Goal: Transaction & Acquisition: Purchase product/service

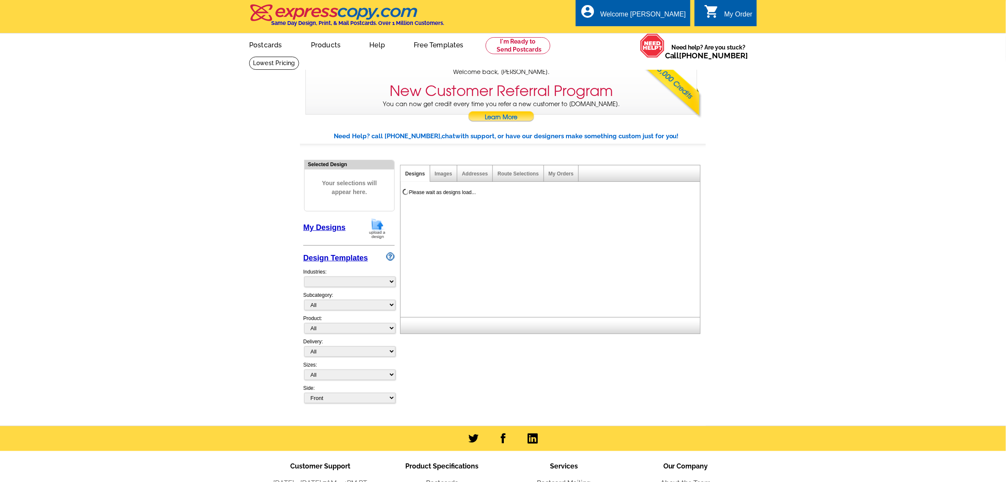
select select "785"
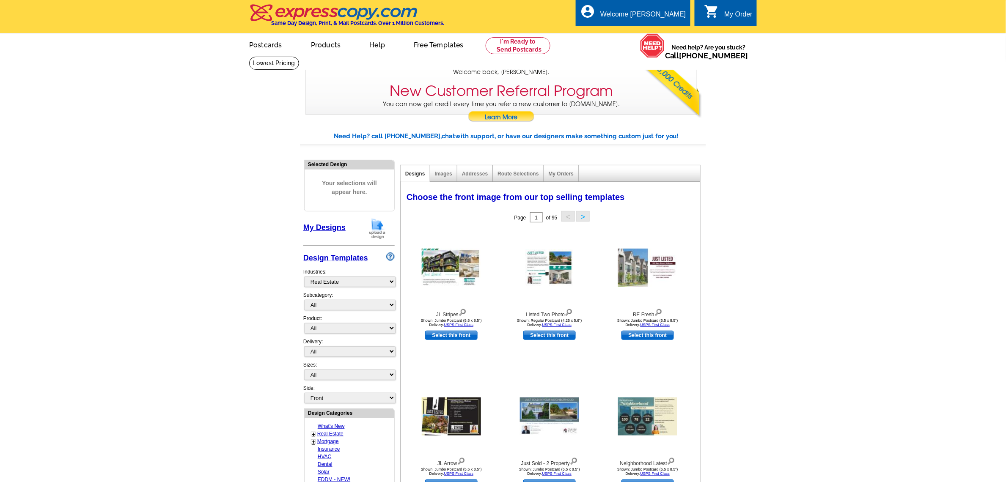
click at [727, 7] on div "0 shopping_cart My Order" at bounding box center [725, 13] width 62 height 27
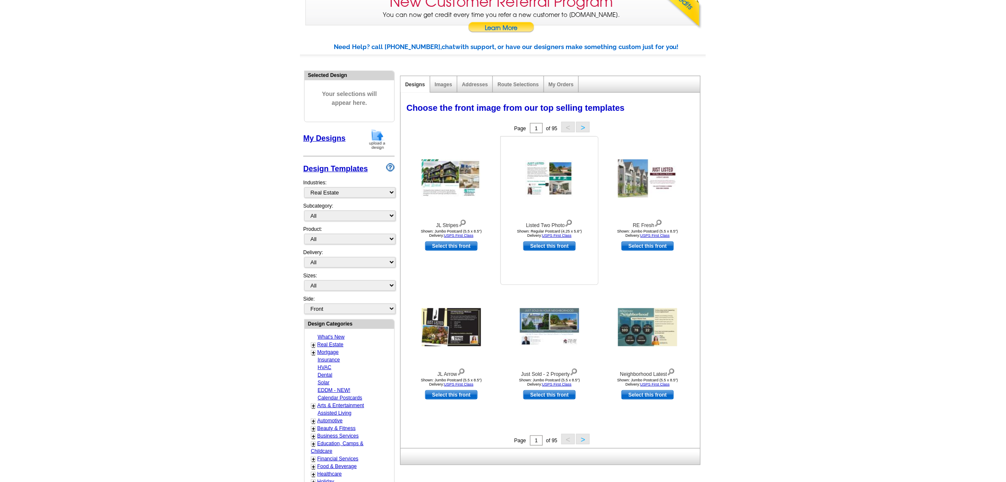
scroll to position [106, 0]
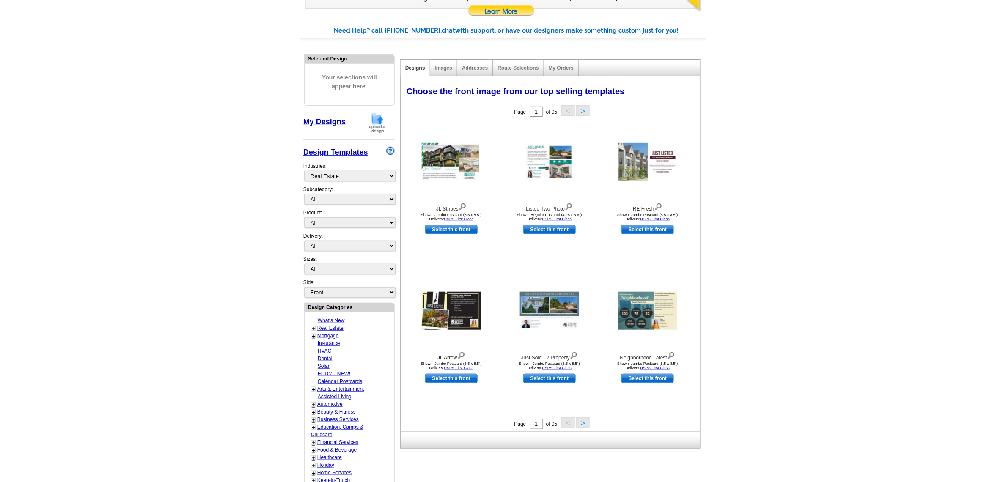
click at [581, 421] on button ">" at bounding box center [583, 422] width 14 height 11
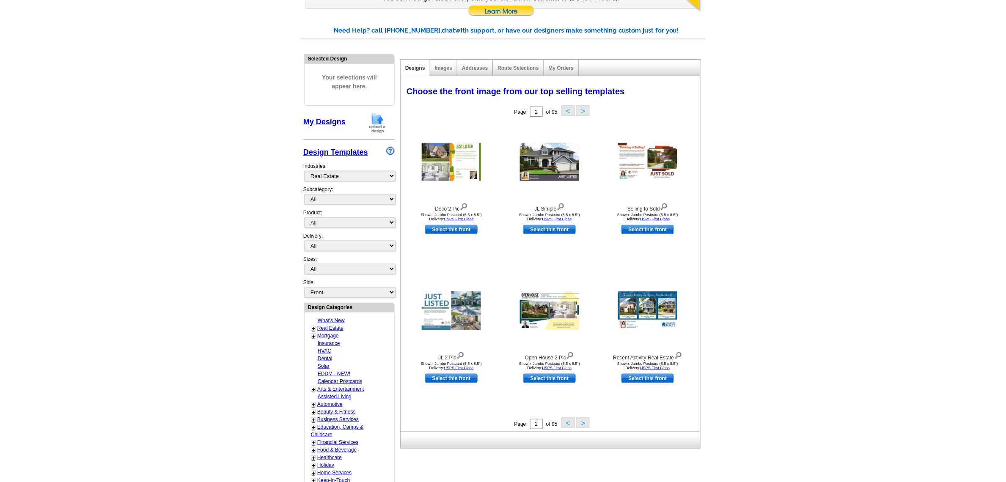
click at [321, 189] on div "Subcategory: All RE/MAX® Referrals Keller Williams® Berkshire Hathaway Home Ser…" at bounding box center [348, 197] width 91 height 23
click at [318, 196] on select "All RE/MAX® Referrals Keller Williams® Berkshire Hathaway Home Services Century…" at bounding box center [349, 199] width 91 height 11
select select "788"
click at [304, 194] on select "All RE/MAX® Referrals Keller Williams® Berkshire Hathaway Home Services Century…" at bounding box center [349, 199] width 91 height 11
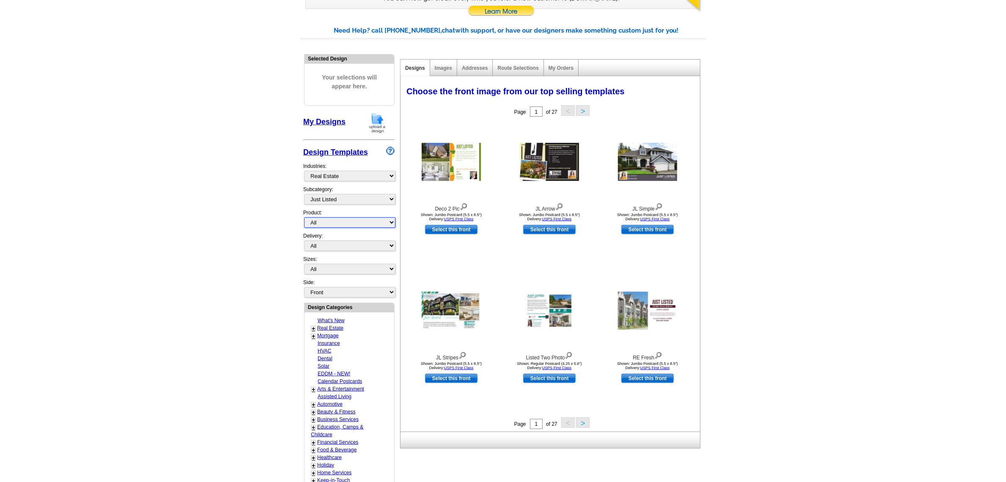
click at [318, 220] on select "All Postcards Letters and flyers Business Cards Door Hangers Greeting Cards" at bounding box center [349, 222] width 91 height 11
select select "1"
click at [304, 217] on select "All Postcards Letters and flyers Business Cards Door Hangers Greeting Cards" at bounding box center [349, 222] width 91 height 11
click at [318, 264] on select "All Jumbo Postcard (5.5" x 8.5") Regular Postcard (4.25" x 5.6") Panoramic Post…" at bounding box center [349, 269] width 91 height 11
select select "2"
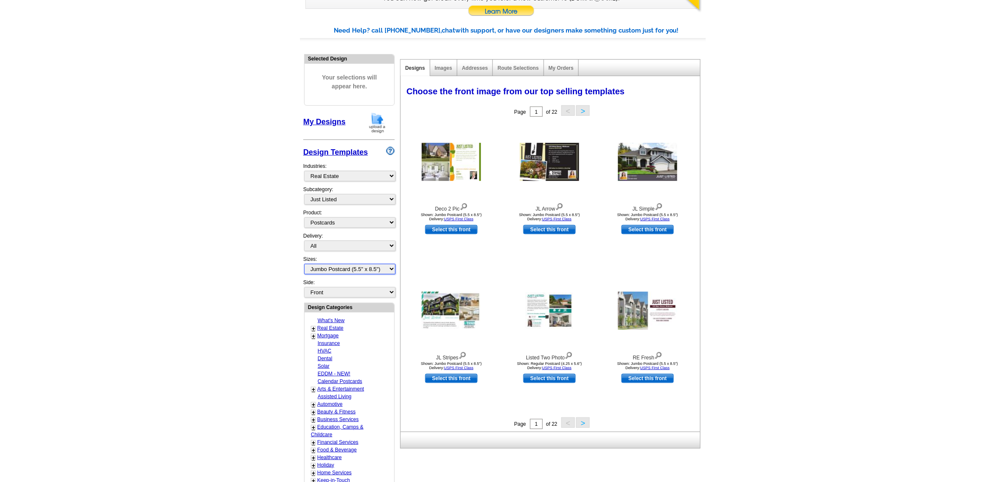
click at [304, 264] on select "All Jumbo Postcard (5.5" x 8.5") Regular Postcard (4.25" x 5.6") Panoramic Post…" at bounding box center [349, 269] width 91 height 11
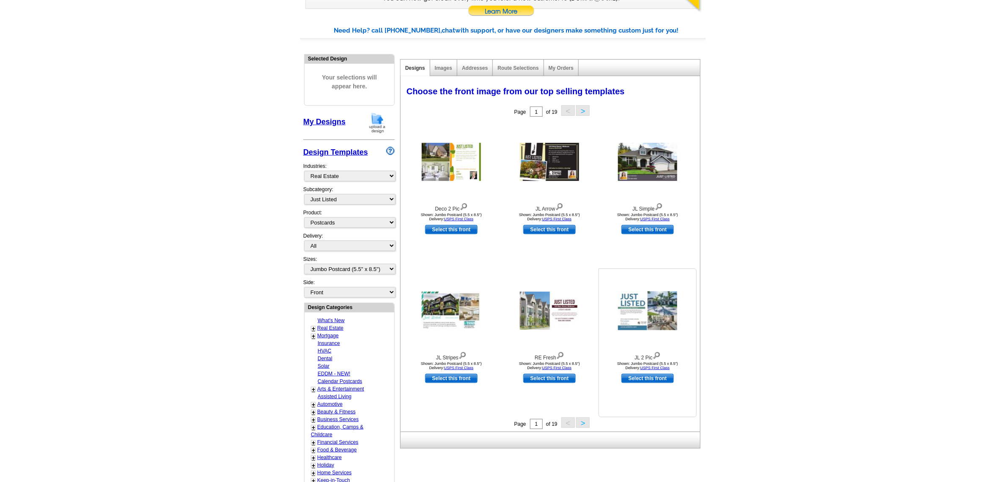
click at [651, 311] on img at bounding box center [647, 310] width 59 height 39
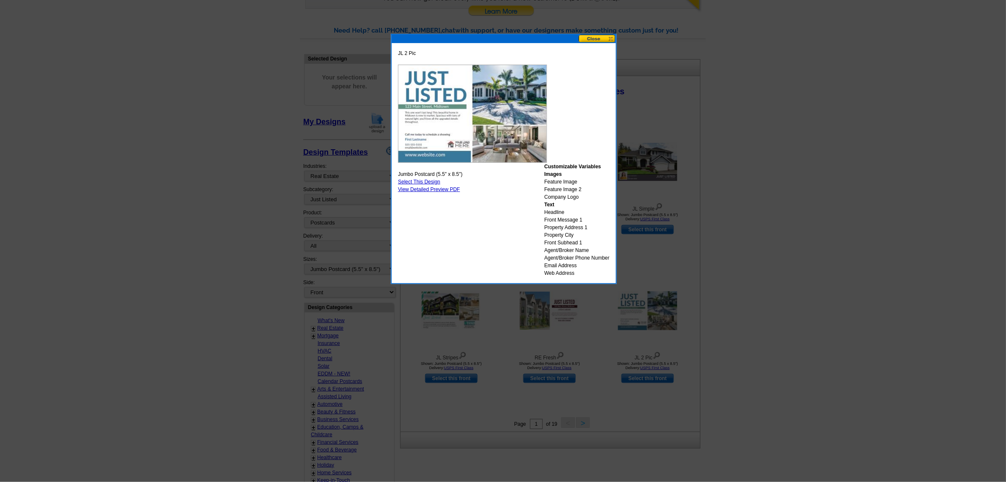
click at [433, 182] on link "Select This Design" at bounding box center [419, 182] width 42 height 6
select select "back"
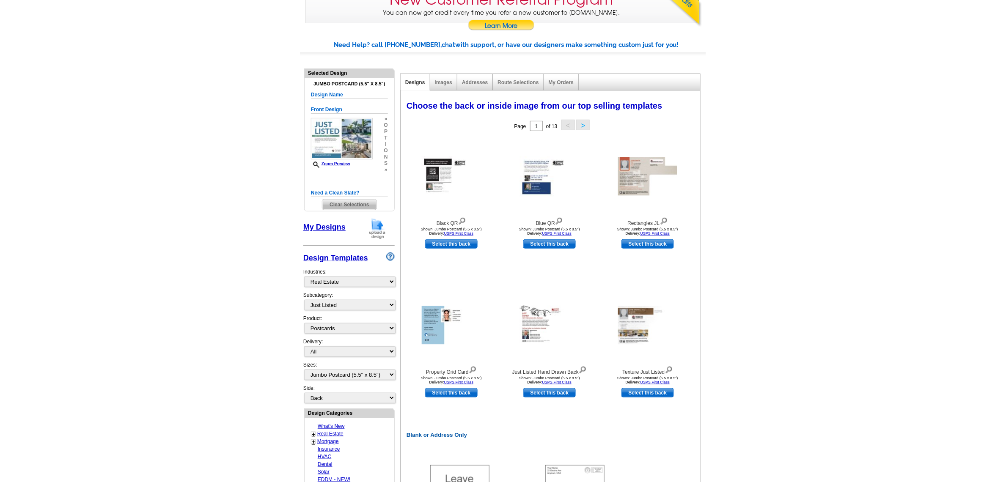
scroll to position [53, 0]
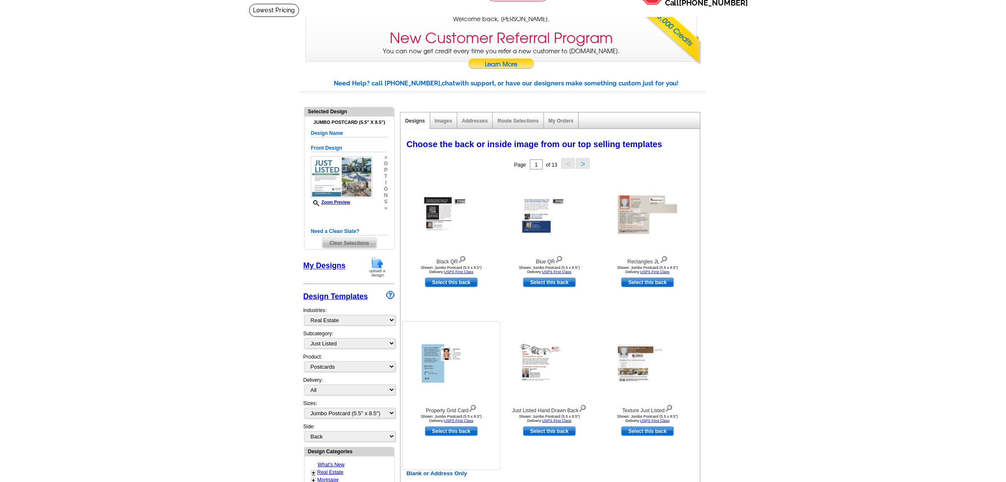
click at [437, 366] on img at bounding box center [451, 364] width 59 height 38
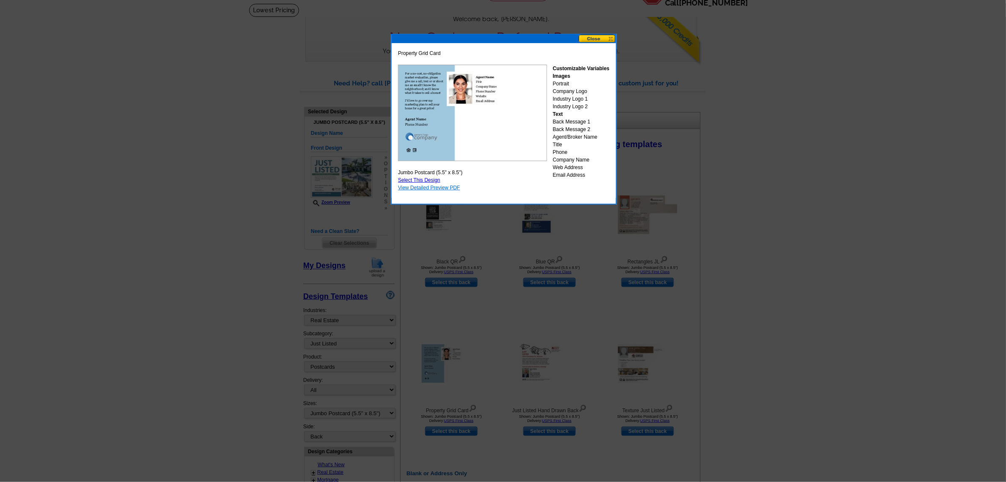
click at [416, 188] on link "View Detailed Preview PDF" at bounding box center [429, 188] width 62 height 6
click at [595, 37] on button at bounding box center [597, 39] width 37 height 8
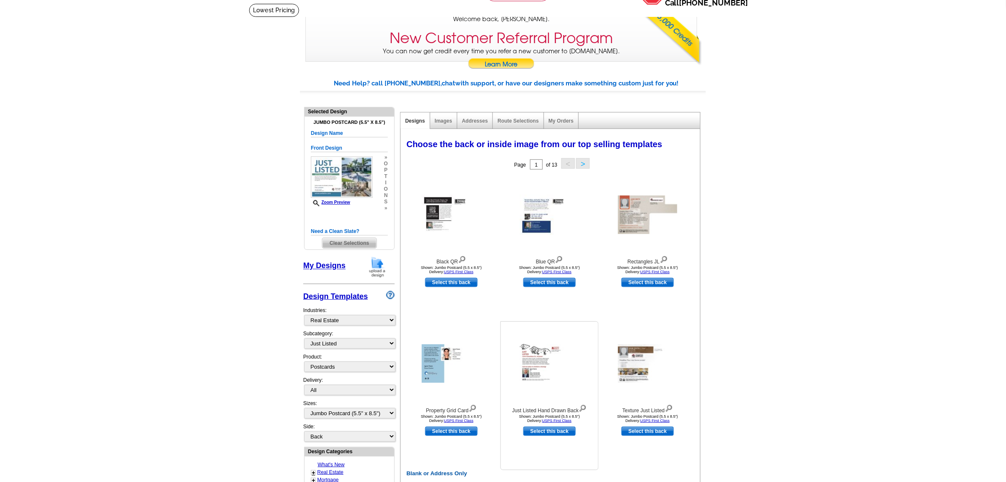
click at [545, 368] on img at bounding box center [549, 363] width 59 height 39
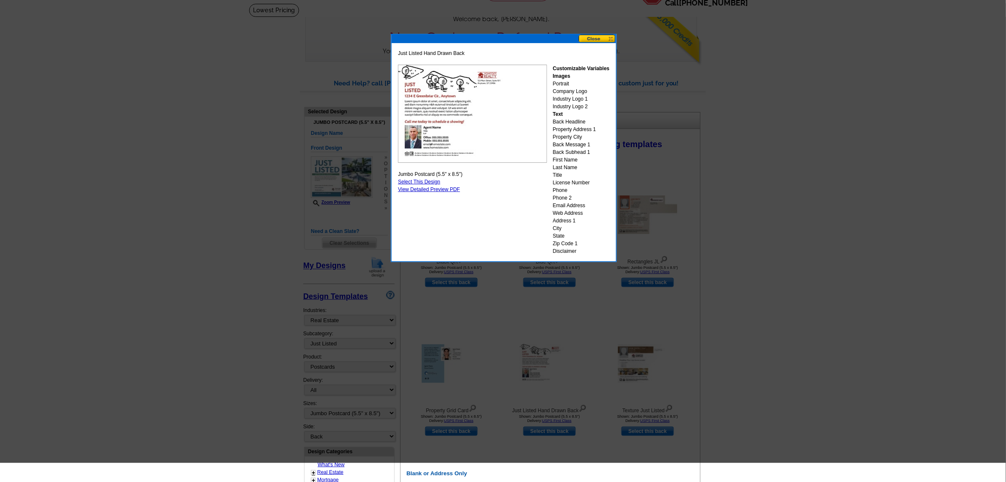
scroll to position [0, 0]
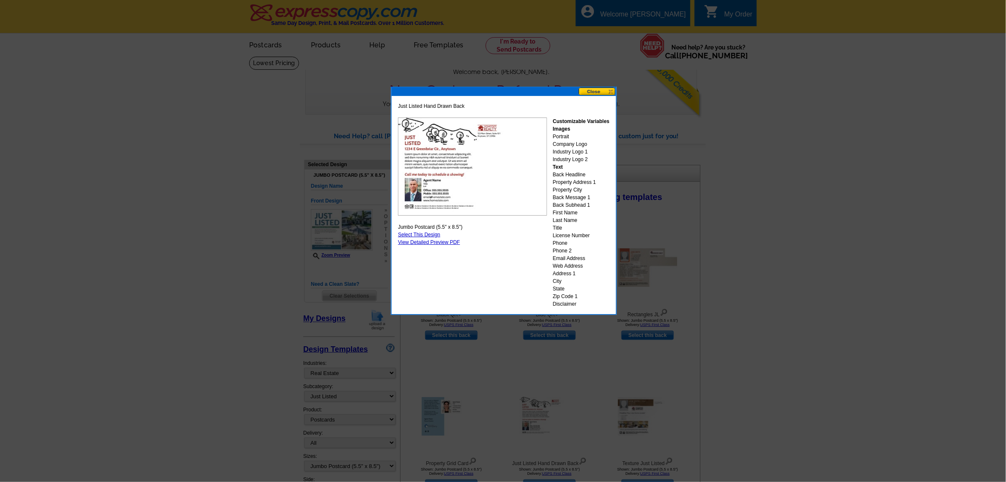
click at [601, 91] on button at bounding box center [597, 92] width 37 height 8
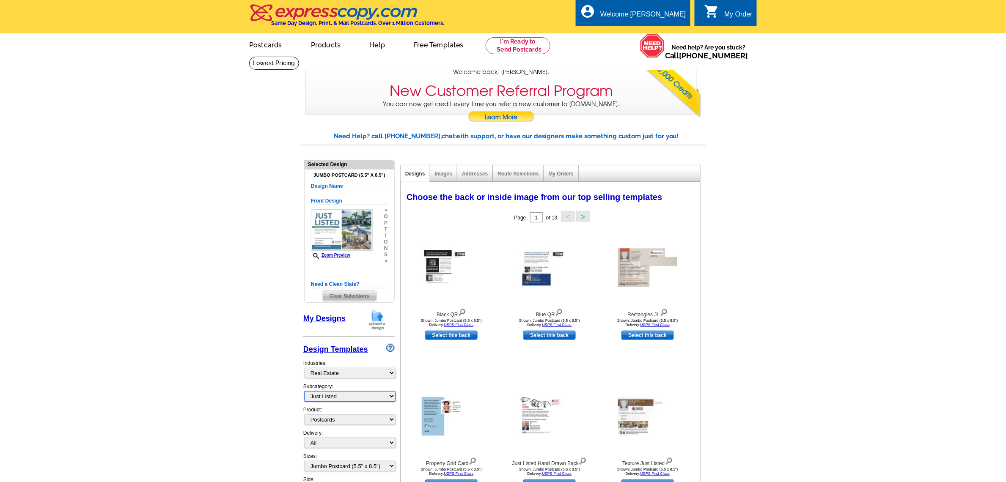
click at [331, 396] on select "All RE/MAX® Referrals Keller Williams® Berkshire Hathaway Home Services Century…" at bounding box center [349, 396] width 91 height 11
click at [304, 391] on select "All RE/MAX® Referrals Keller Williams® Berkshire Hathaway Home Services Century…" at bounding box center [349, 396] width 91 height 11
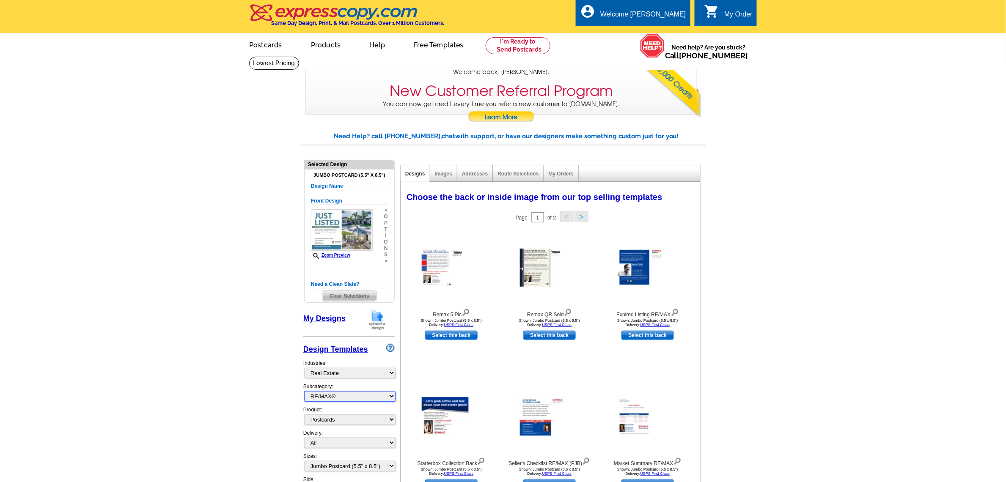
click at [313, 396] on select "All RE/MAX® Referrals Keller Williams® Berkshire Hathaway Home Services Century…" at bounding box center [349, 396] width 91 height 11
click at [304, 391] on select "All RE/MAX® Referrals Keller Williams® Berkshire Hathaway Home Services Century…" at bounding box center [349, 396] width 91 height 11
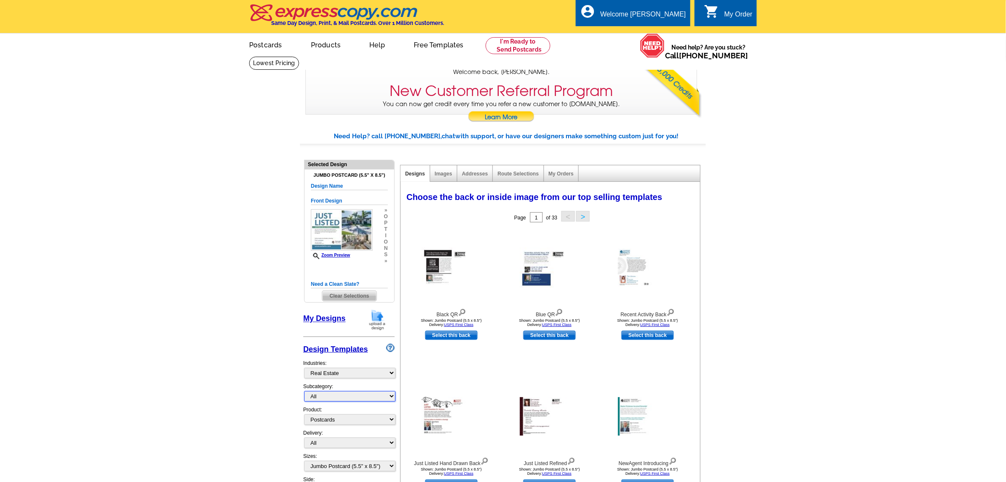
click at [318, 394] on select "All RE/MAX® Referrals Keller Williams® Berkshire Hathaway Home Services Century…" at bounding box center [349, 396] width 91 height 11
select select "788"
click at [304, 391] on select "All RE/MAX® Referrals Keller Williams® Berkshire Hathaway Home Services Century…" at bounding box center [349, 396] width 91 height 11
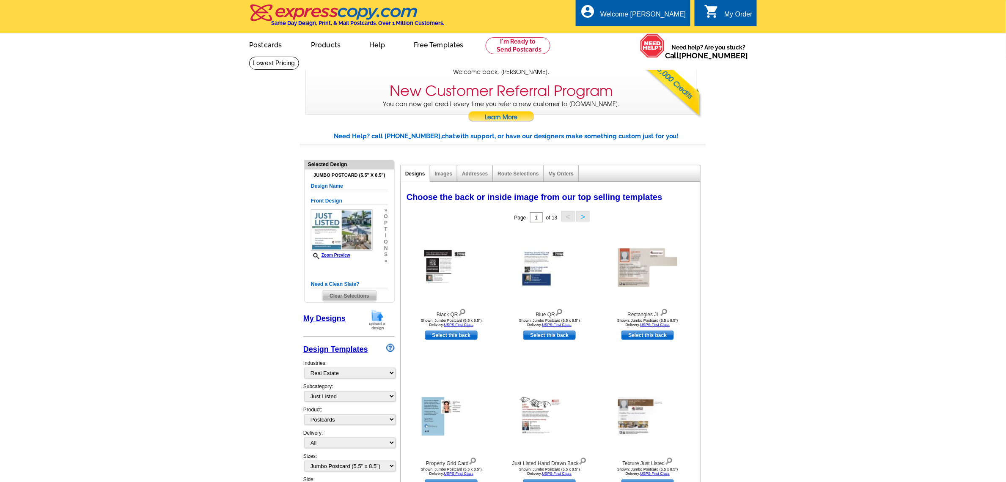
click at [418, 173] on link "Designs" at bounding box center [415, 174] width 20 height 6
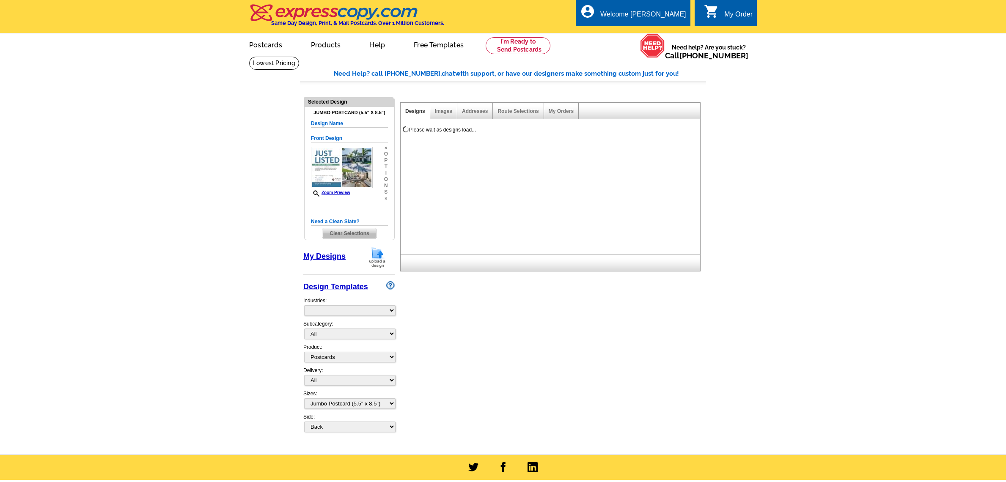
select select "1"
select select "2"
select select "back"
select select "785"
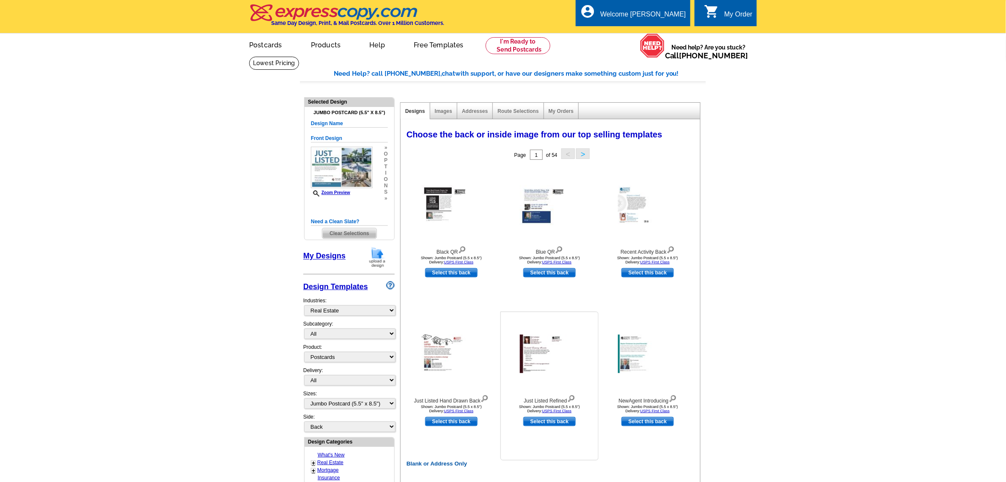
click at [537, 363] on img at bounding box center [549, 354] width 59 height 38
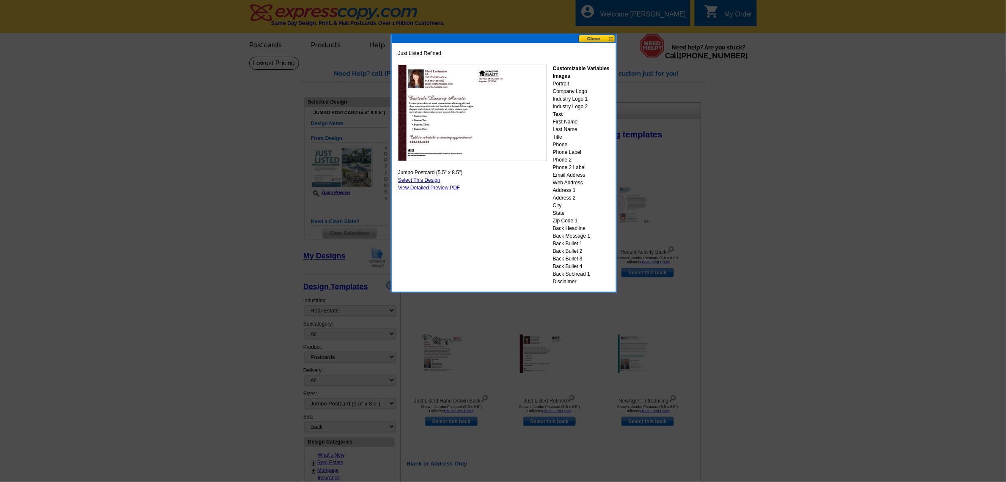
click at [428, 180] on link "Select This Design" at bounding box center [419, 180] width 42 height 6
select select "front"
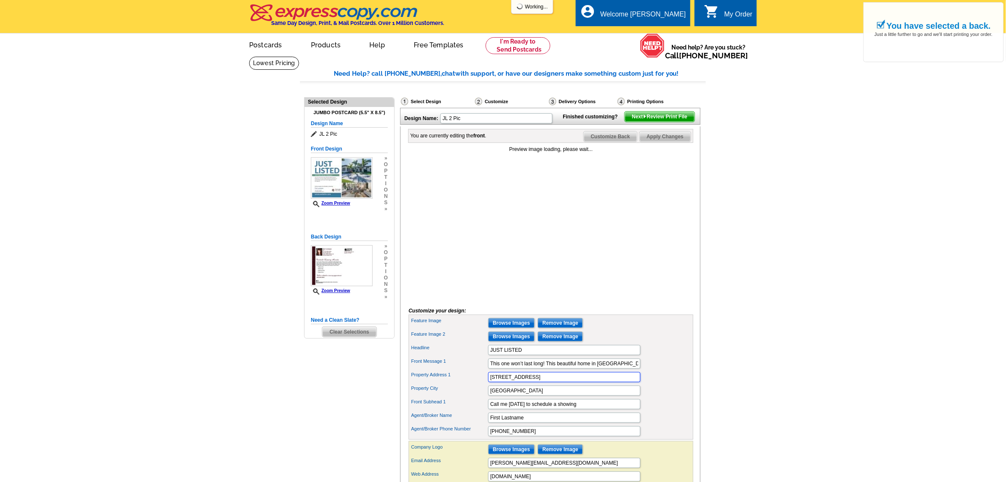
drag, startPoint x: 551, startPoint y: 392, endPoint x: 469, endPoint y: 398, distance: 82.7
click at [467, 384] on div "Property Address 1 123 Main Street" at bounding box center [550, 378] width 281 height 14
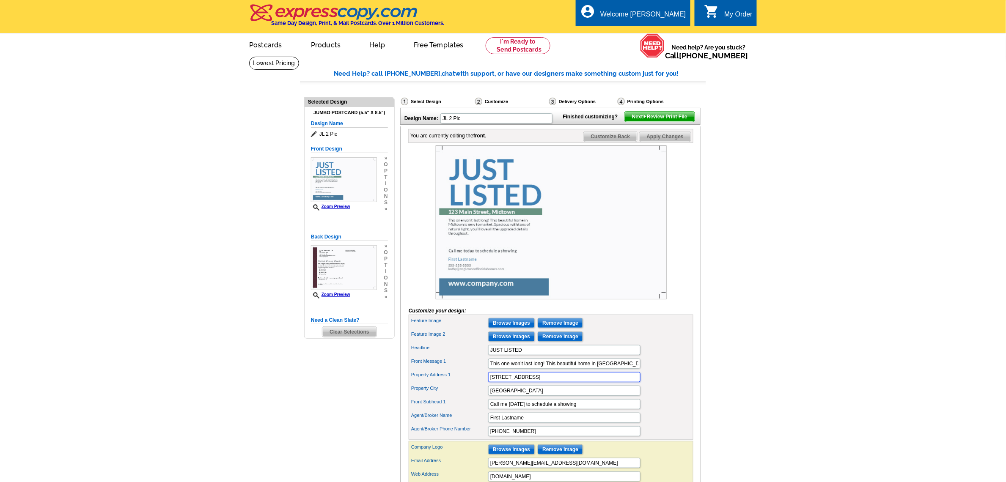
type input "1380 Beach Rd, Unit #2"
type input "Englewood"
click at [589, 409] on input "Call me today to schedule a showing" at bounding box center [564, 404] width 152 height 10
type input "Call me today to schedule a showing!"
type input "k"
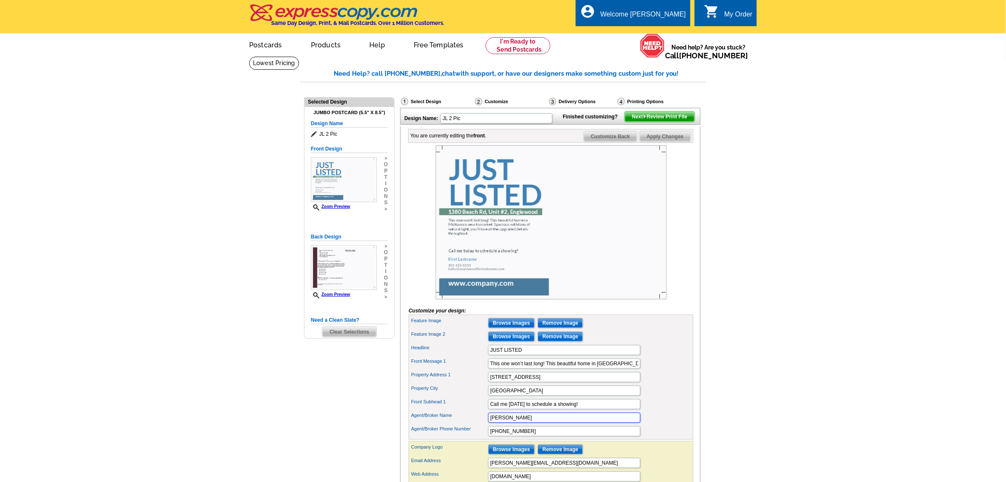
type input "Kathy Damewood"
type input "941-321-7355"
drag, startPoint x: 579, startPoint y: 381, endPoint x: 652, endPoint y: 383, distance: 72.4
click at [652, 371] on div "Front Message 1 This one won’t last long! This beautiful home in Midtown is new…" at bounding box center [550, 364] width 281 height 14
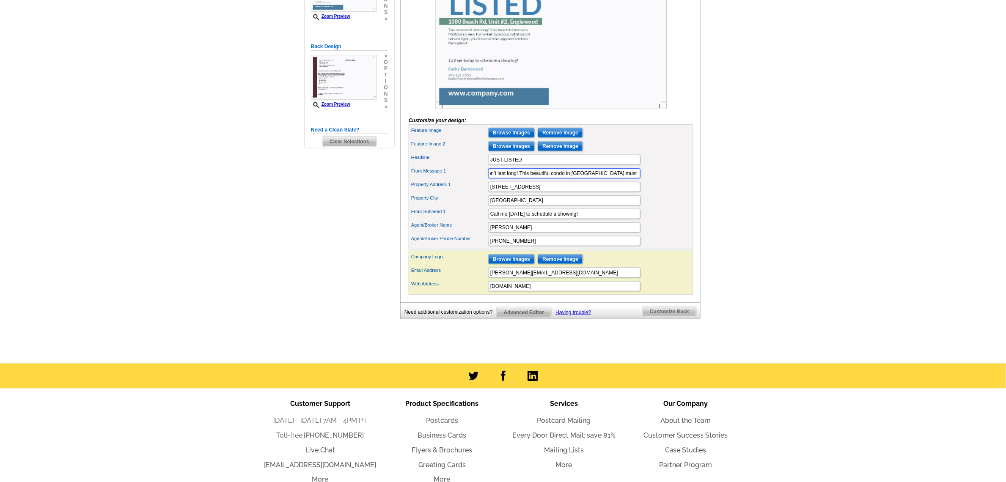
scroll to position [211, 0]
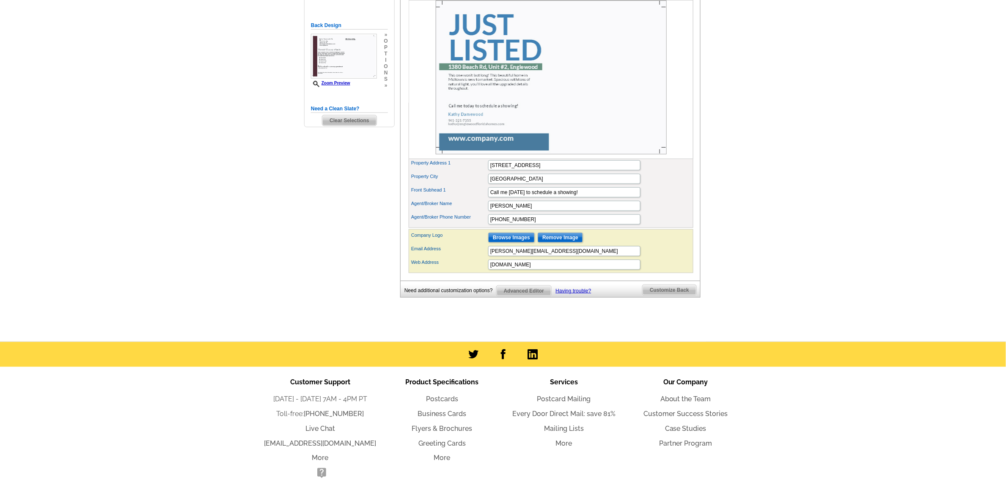
type input "This one won’t last long! This beautiful condo in Mariner Village must be seen!"
click at [513, 243] on input "Browse Images" at bounding box center [511, 238] width 47 height 10
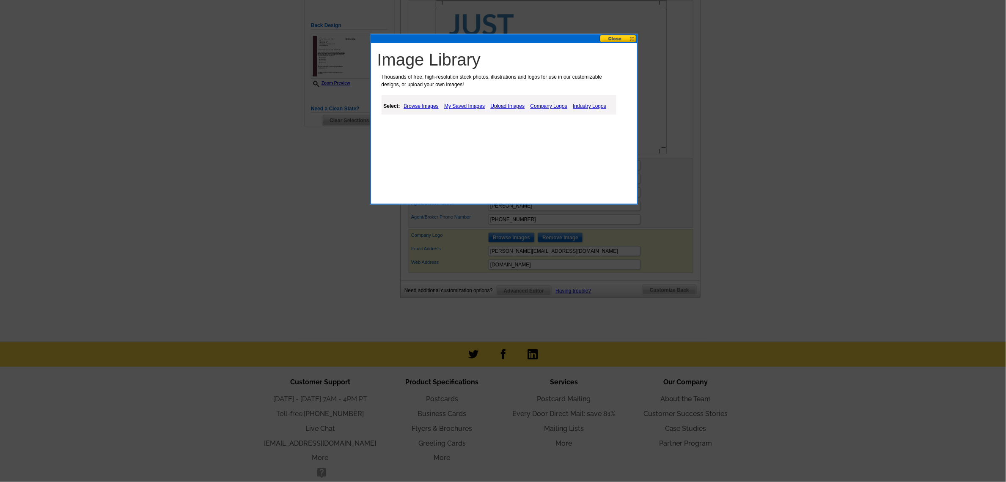
click at [461, 106] on link "My Saved Images" at bounding box center [464, 106] width 45 height 10
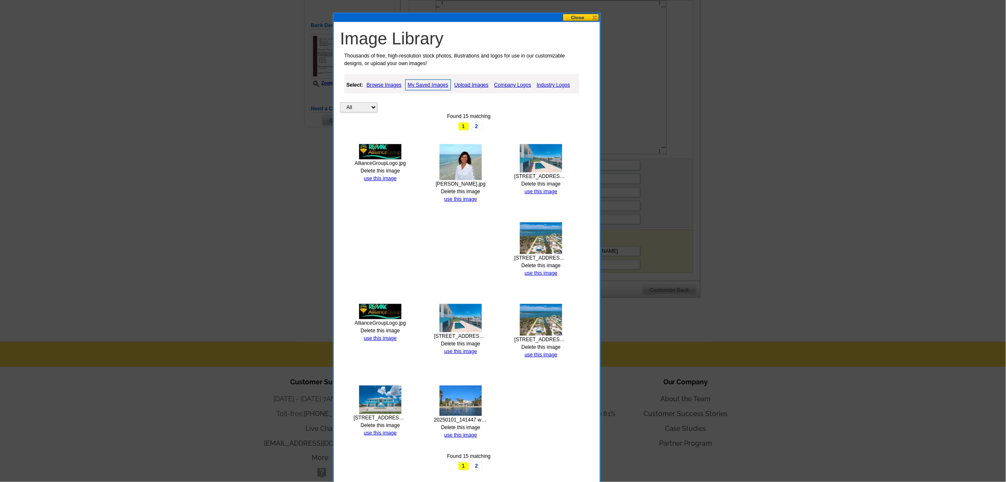
drag, startPoint x: 463, startPoint y: 41, endPoint x: 426, endPoint y: 34, distance: 37.5
click at [427, 20] on div at bounding box center [467, 18] width 266 height 8
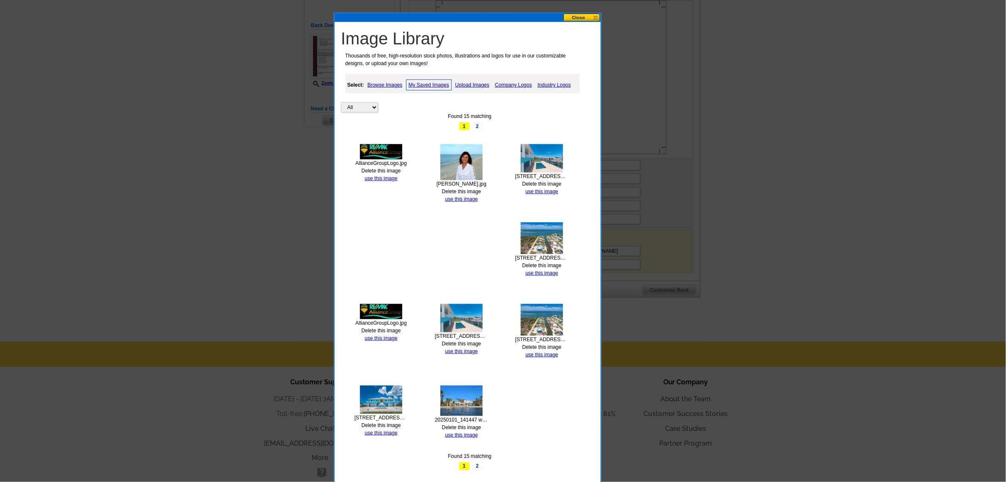
click at [525, 83] on link "Company Logos" at bounding box center [513, 85] width 41 height 10
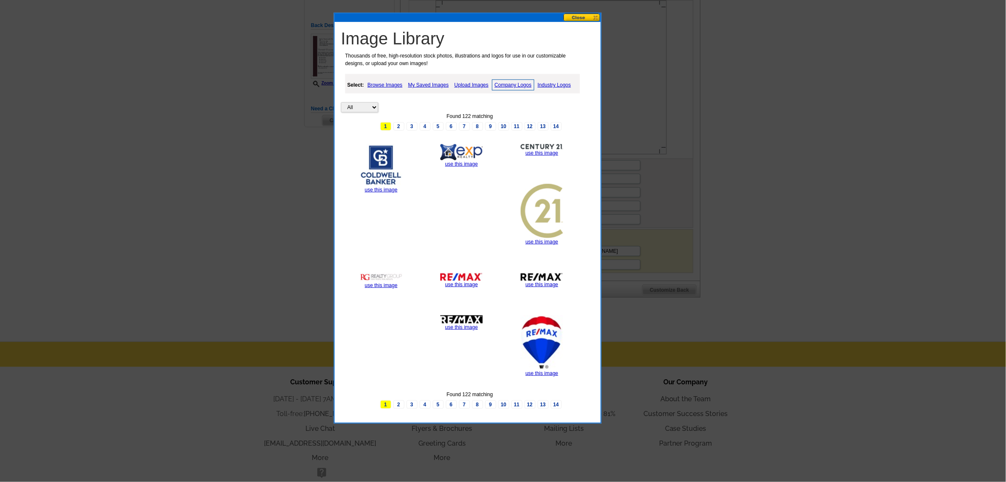
click at [385, 84] on link "Browse Images" at bounding box center [384, 85] width 39 height 10
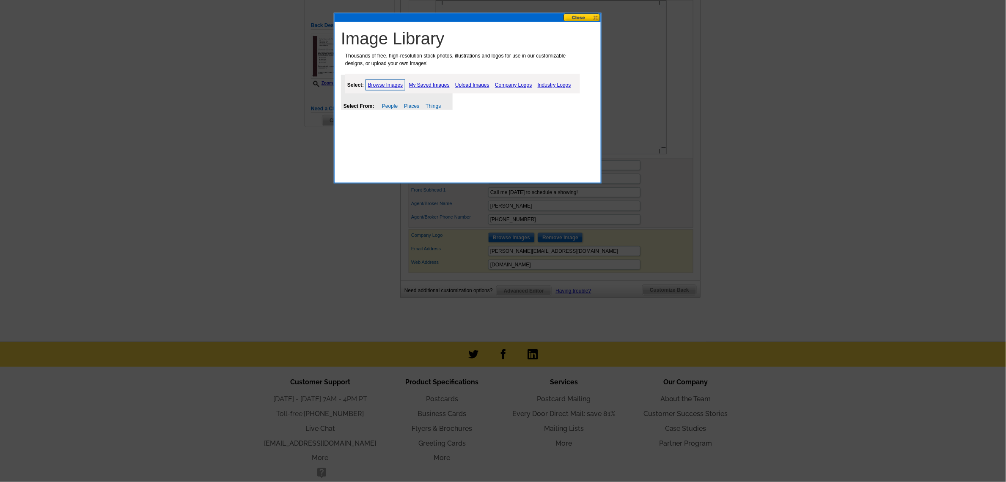
click at [386, 85] on link "Browse Images" at bounding box center [385, 85] width 40 height 11
click at [587, 14] on button at bounding box center [581, 18] width 37 height 8
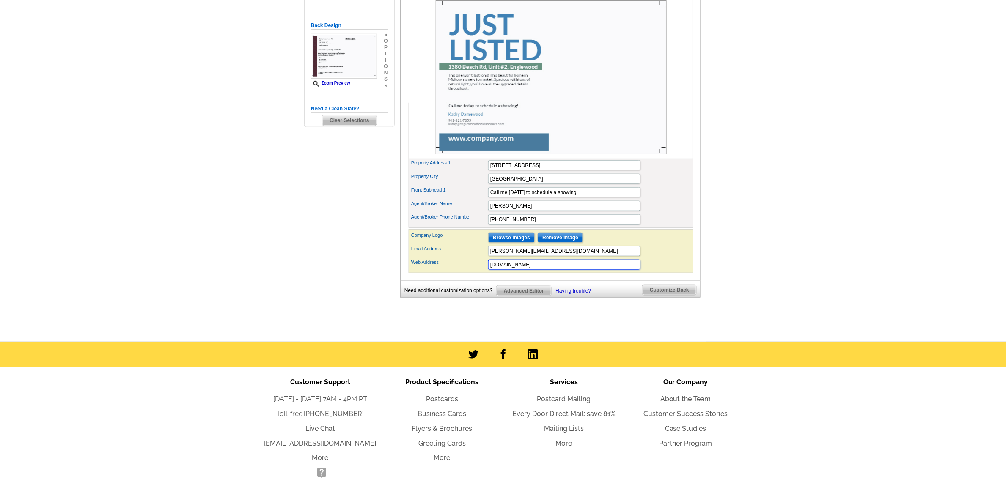
drag, startPoint x: 565, startPoint y: 284, endPoint x: 451, endPoint y: 284, distance: 113.8
click at [451, 272] on div "Web Address www.company.com" at bounding box center [550, 265] width 281 height 14
type input "www.englewoodfloridahomes.com"
click at [512, 243] on input "Browse Images" at bounding box center [511, 238] width 47 height 10
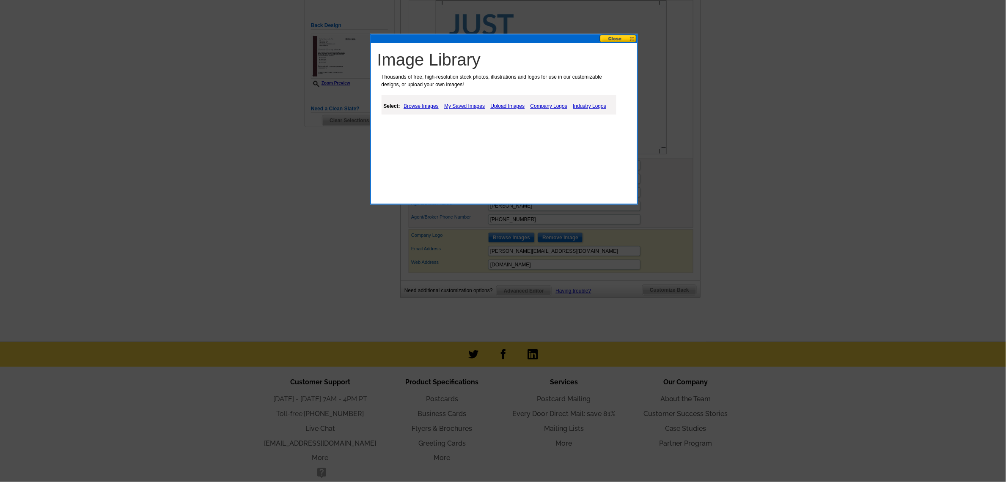
click at [458, 104] on link "My Saved Images" at bounding box center [464, 106] width 45 height 10
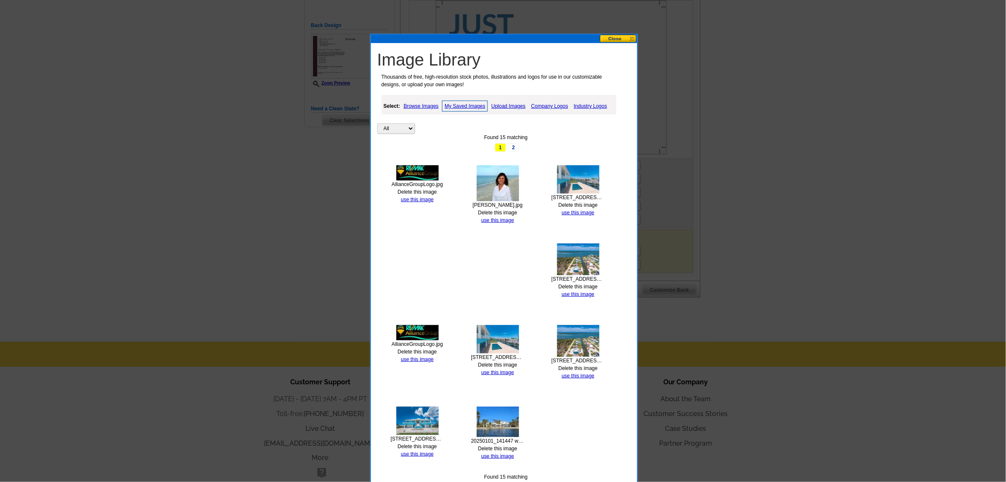
click at [413, 171] on img at bounding box center [417, 172] width 42 height 15
click at [411, 200] on link "use this image" at bounding box center [417, 200] width 33 height 6
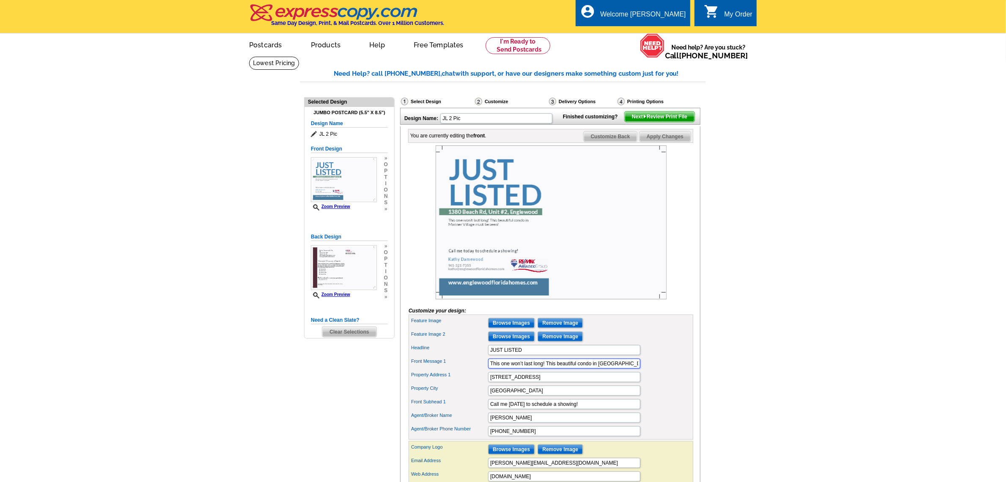
click at [636, 369] on input "This one won’t last long! This beautiful condo in Mariner Village must be seen!" at bounding box center [564, 364] width 152 height 10
click at [583, 369] on input "This one won’t last long! This beautiful condo in Mariner Village must be seen!…" at bounding box center [564, 364] width 152 height 10
click button "Add Bullet" at bounding box center [0, 0] width 0 height 0
click at [511, 369] on input "This one won’t last long! This beautiful condo in Mariner Village must be seen!…" at bounding box center [564, 364] width 152 height 10
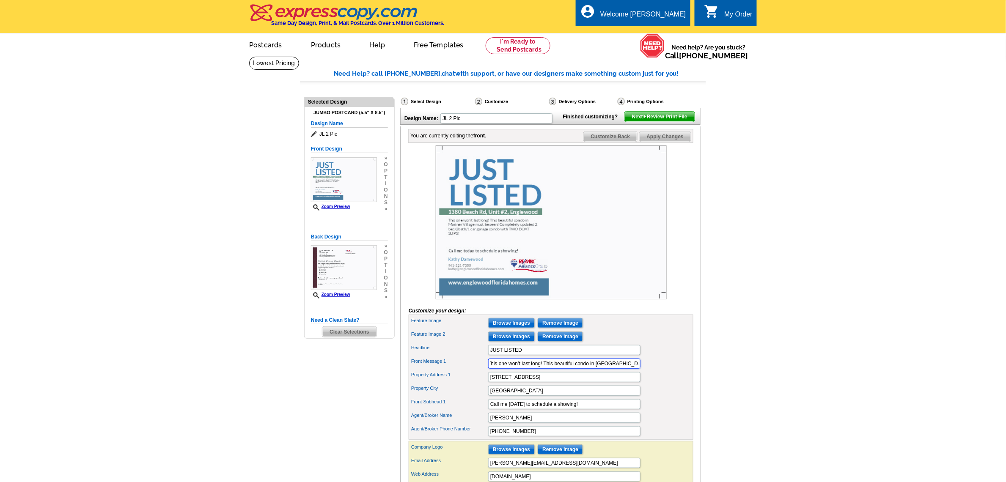
scroll to position [0, 0]
click at [466, 250] on img at bounding box center [551, 222] width 231 height 154
click at [620, 369] on input "This one won’t last long! This beautiful condo in Mariner Village must be seen!…" at bounding box center [564, 364] width 152 height 10
click button "Add Bullet" at bounding box center [0, 0] width 0 height 0
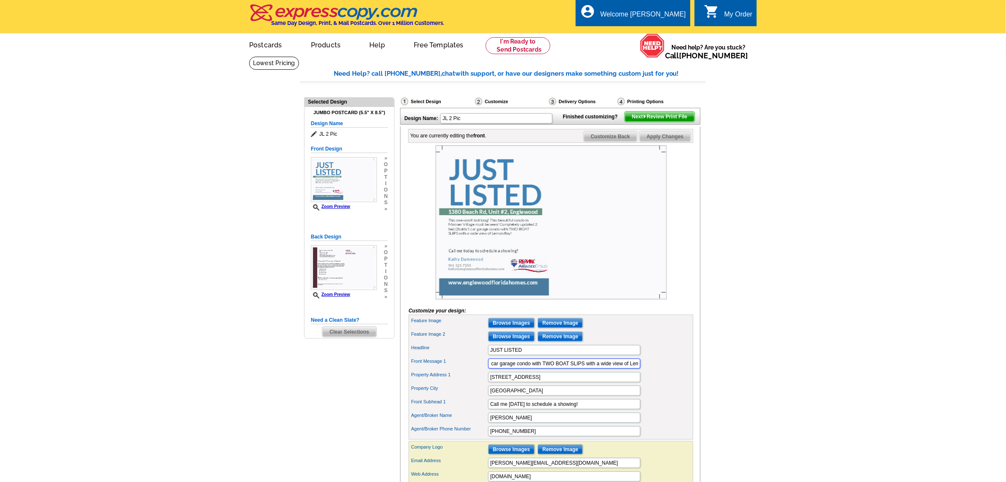
click at [567, 369] on input "This one won’t last long! This beautiful condo in Mariner Village must be seen!…" at bounding box center [564, 364] width 152 height 10
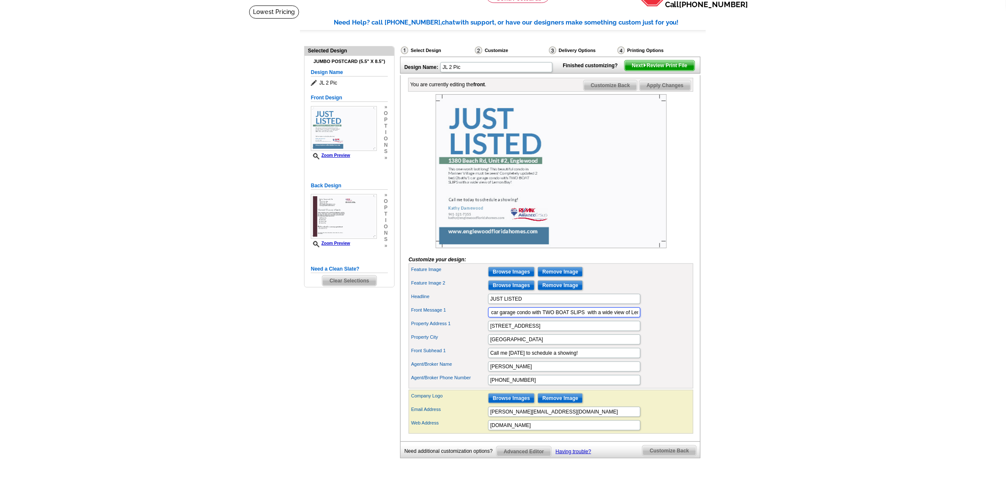
scroll to position [0, 0]
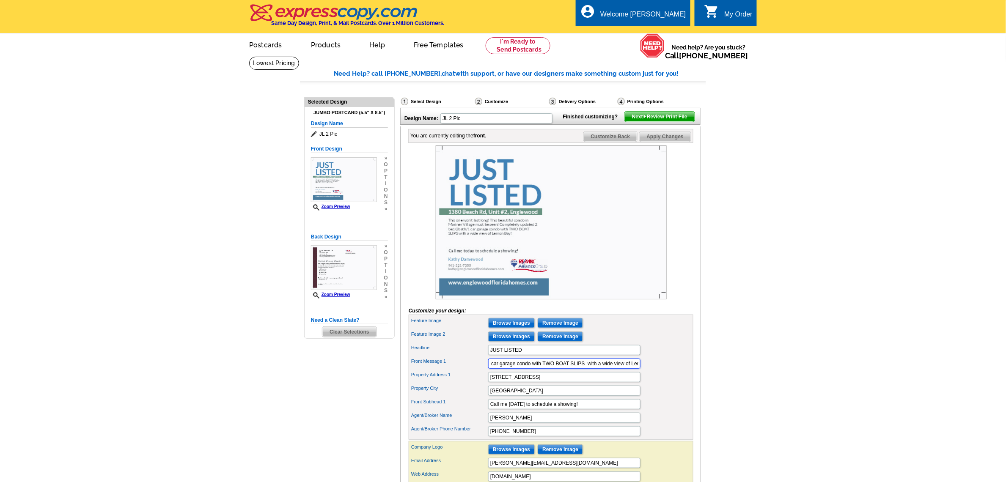
type input "This one won’t last long! This beautiful condo in Mariner Village must be seen!…"
click at [612, 142] on span "Customize Back" at bounding box center [611, 137] width 54 height 10
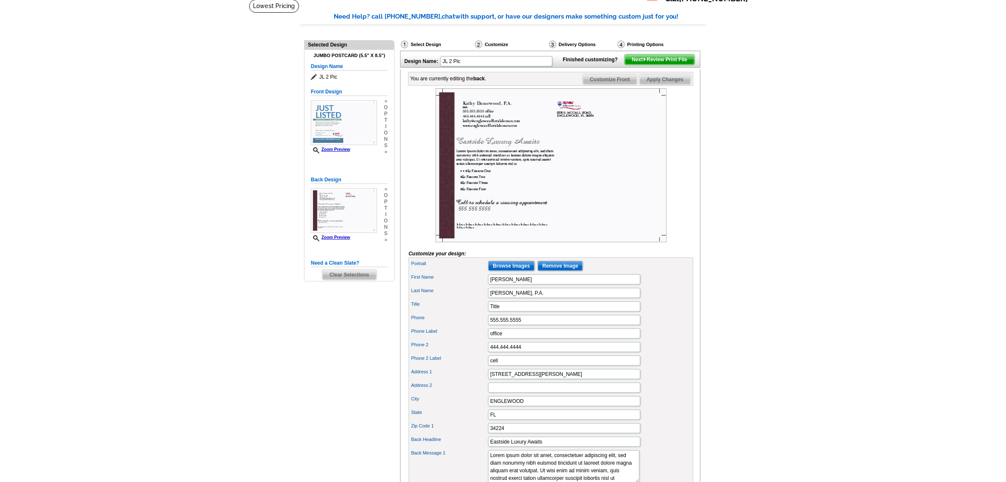
scroll to position [53, 0]
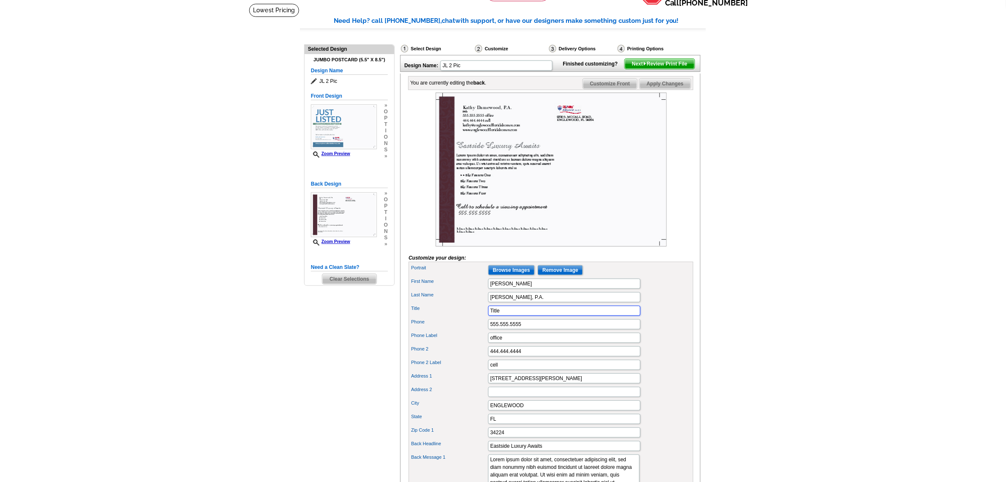
drag, startPoint x: 532, startPoint y: 329, endPoint x: 470, endPoint y: 326, distance: 62.3
click at [470, 318] on div "Title Title" at bounding box center [550, 311] width 281 height 14
type input "Broker/Associate"
drag, startPoint x: 534, startPoint y: 342, endPoint x: 460, endPoint y: 340, distance: 74.0
click at [460, 331] on div "Phone 555.555.5555" at bounding box center [550, 325] width 281 height 14
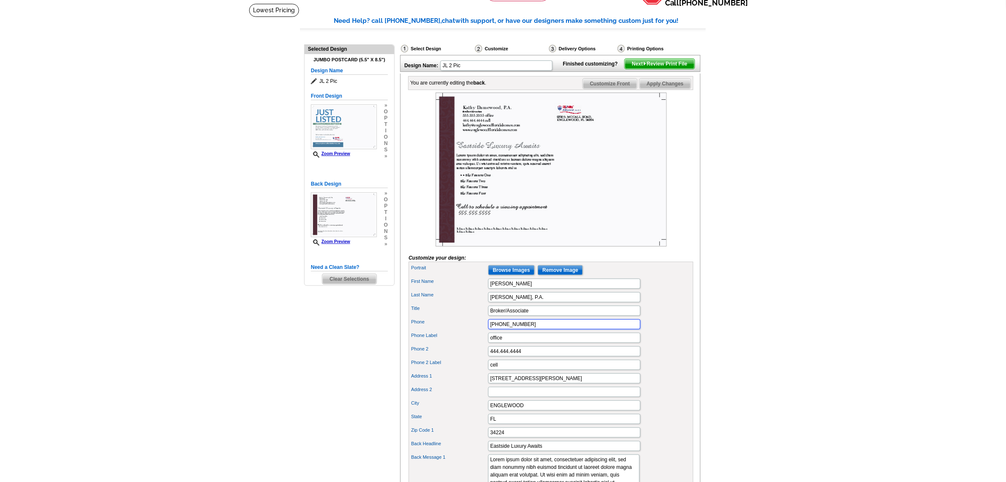
type input "941-474-5297"
drag, startPoint x: 540, startPoint y: 367, endPoint x: 439, endPoint y: 368, distance: 101.1
click at [439, 358] on div "Phone 2 444.444.4444" at bounding box center [550, 352] width 281 height 14
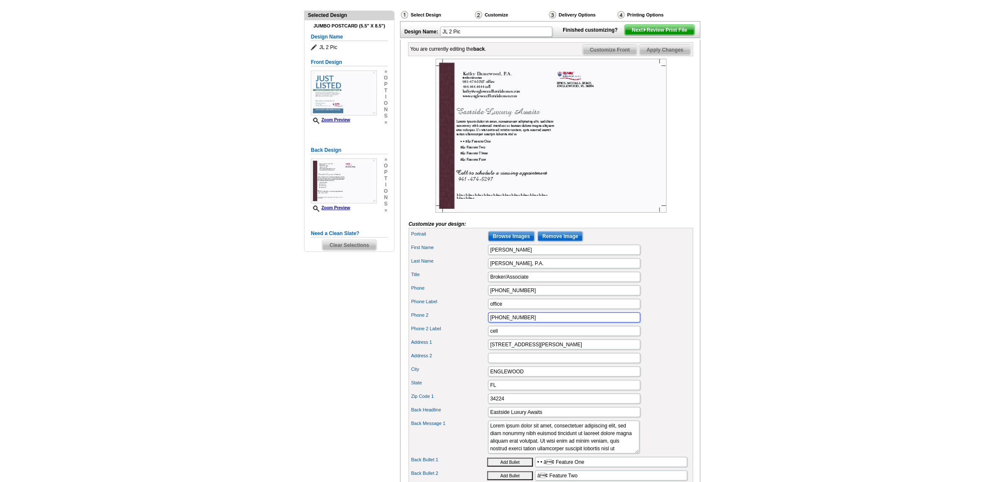
scroll to position [159, 0]
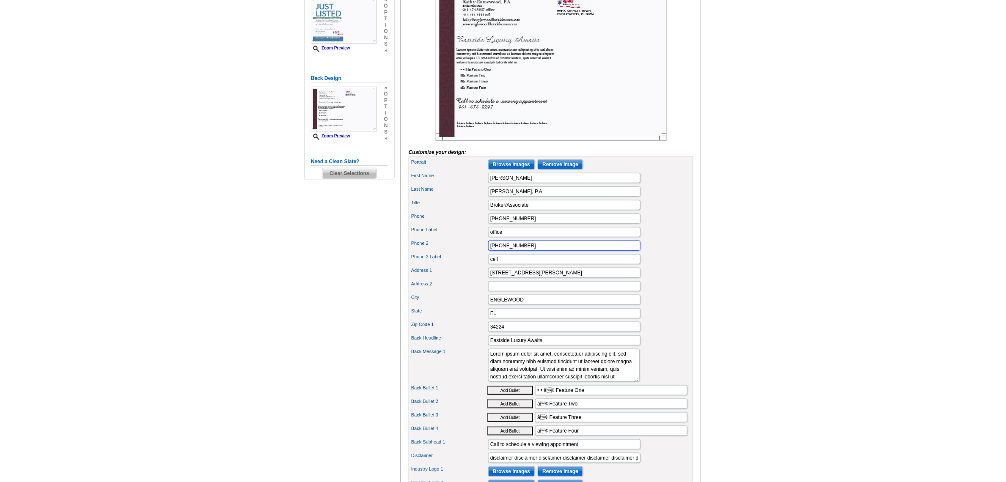
type input "941-321-7355"
drag, startPoint x: 550, startPoint y: 362, endPoint x: 463, endPoint y: 360, distance: 86.7
click at [463, 347] on div "Back Headline Eastside Luxury Awaits" at bounding box center [550, 341] width 281 height 14
type input "The view cannot get better than this!"
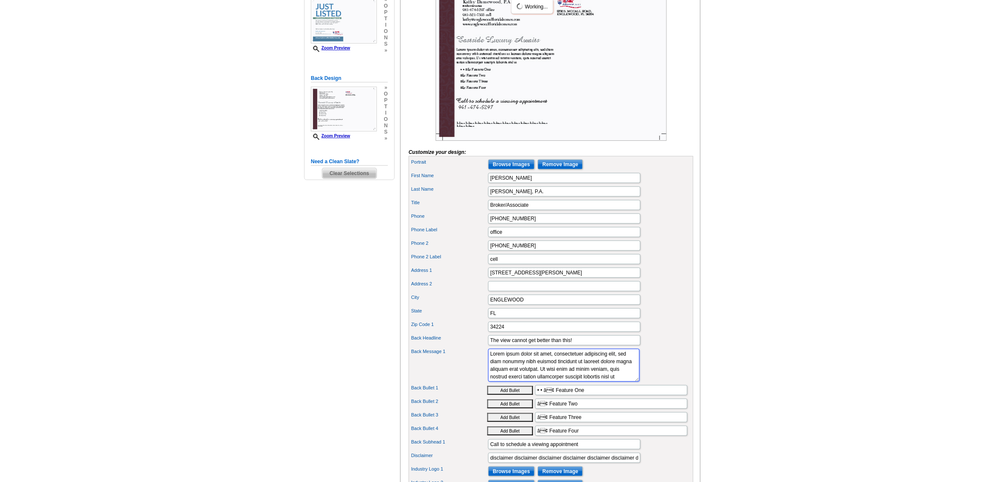
drag, startPoint x: 491, startPoint y: 373, endPoint x: 645, endPoint y: 402, distance: 156.3
click at [645, 402] on div "Portrait Browse Images Remove Image First Name Kathy Last Name Damewood, P.A. T…" at bounding box center [551, 325] width 285 height 338
drag, startPoint x: 604, startPoint y: 409, endPoint x: 512, endPoint y: 409, distance: 92.2
click at [512, 397] on div "Back Bullet 1 Add Bullet • • â¢ Feature One" at bounding box center [550, 391] width 281 height 14
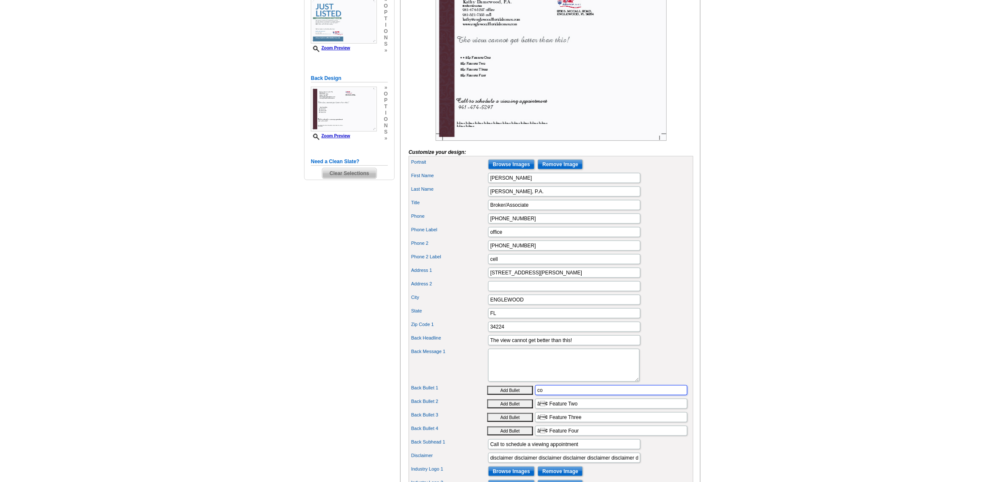
type input "c"
type input "Completely updated!"
type input "Elevator"
type input "Deep water boat slip"
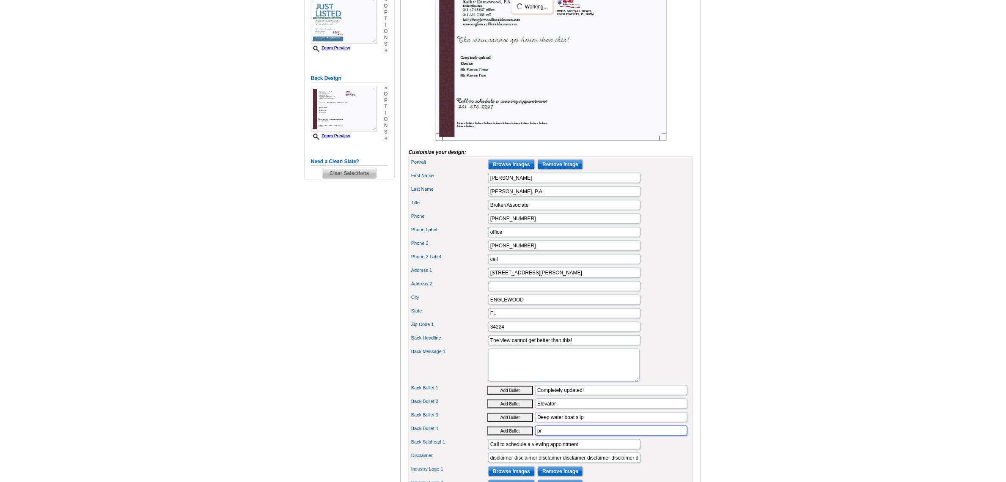
type input "p"
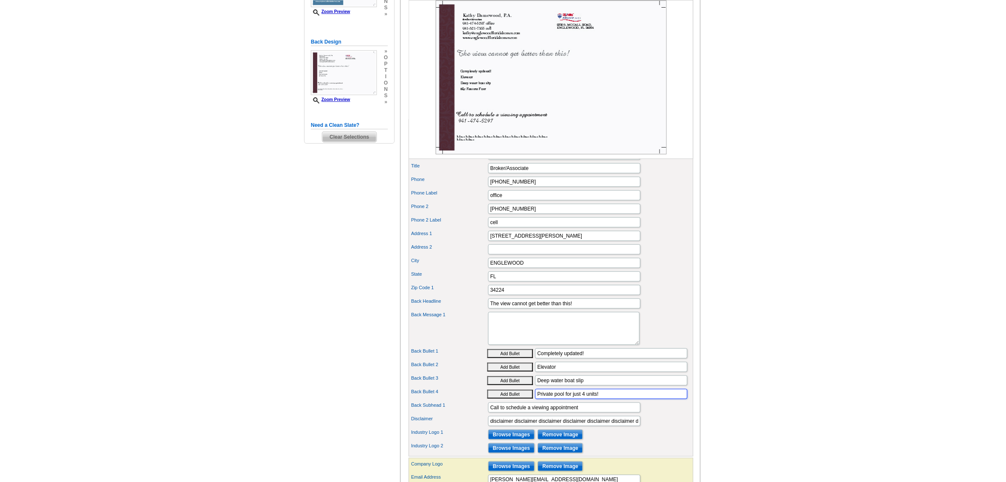
scroll to position [317, 0]
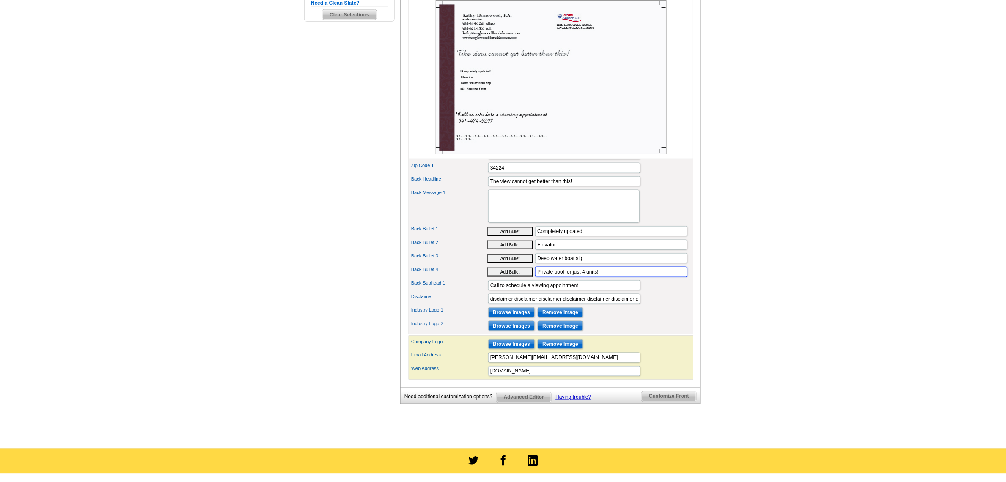
type input "Private pool for just 4 units!"
drag, startPoint x: 491, startPoint y: 318, endPoint x: 710, endPoint y: 331, distance: 218.6
click at [710, 331] on main "Need Help? call 800-260-5887, chat with support, or have our designers make som…" at bounding box center [503, 93] width 1006 height 709
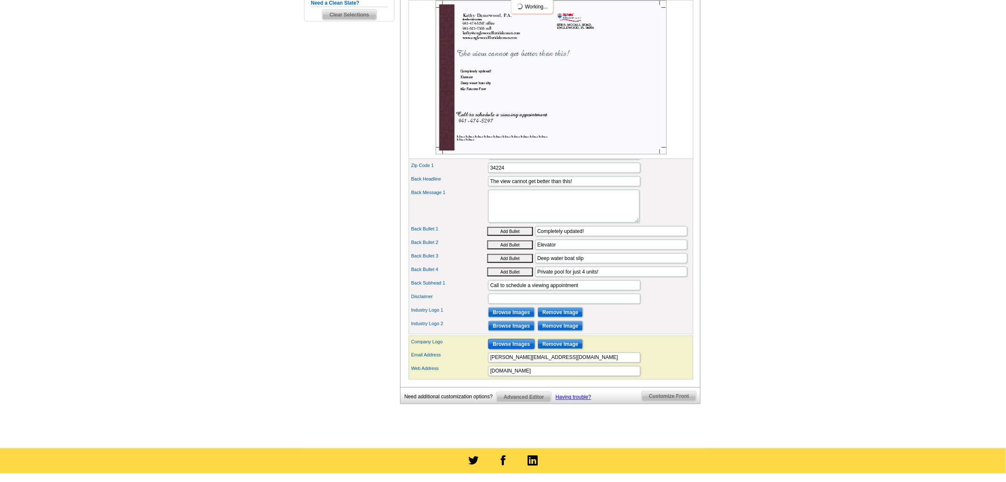
click at [513, 349] on input "Browse Images" at bounding box center [511, 344] width 47 height 10
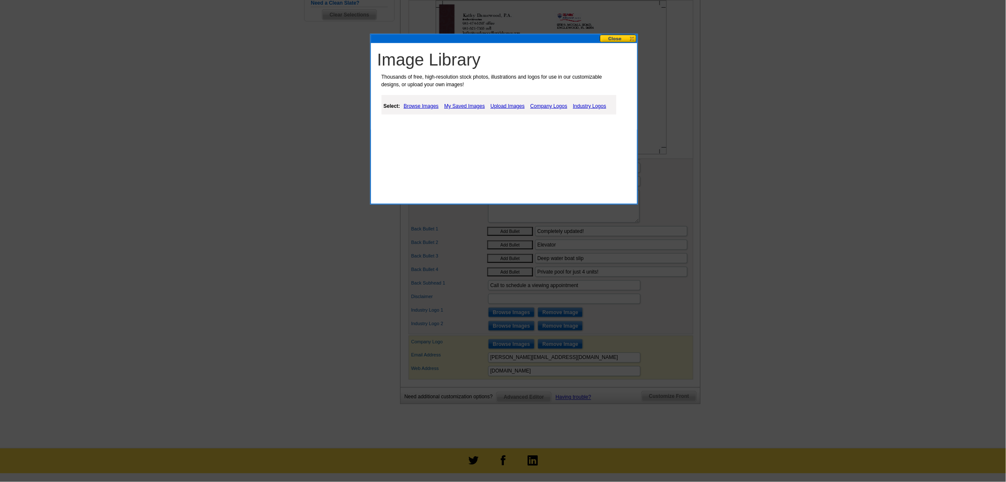
click at [458, 106] on link "My Saved Images" at bounding box center [464, 106] width 45 height 10
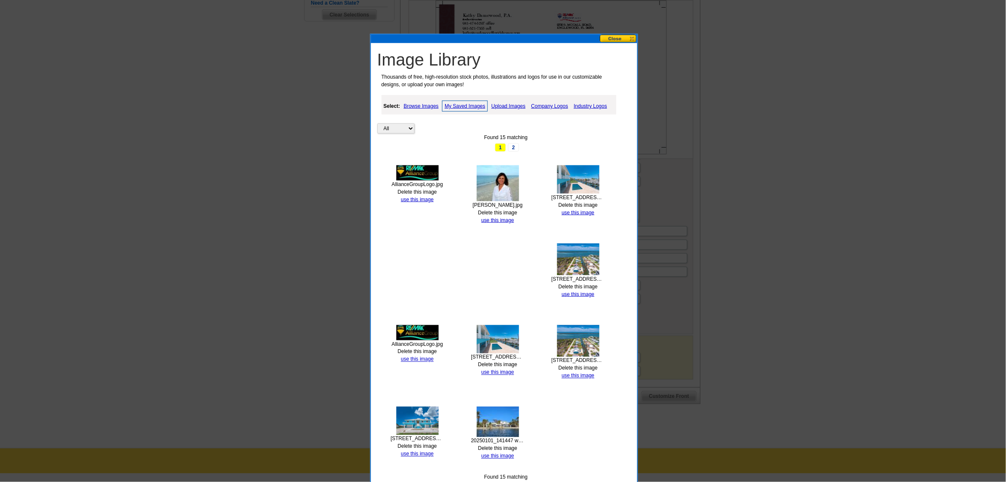
drag, startPoint x: 502, startPoint y: 210, endPoint x: 598, endPoint y: 49, distance: 187.6
click at [502, 210] on link "Delete this image" at bounding box center [497, 213] width 39 height 6
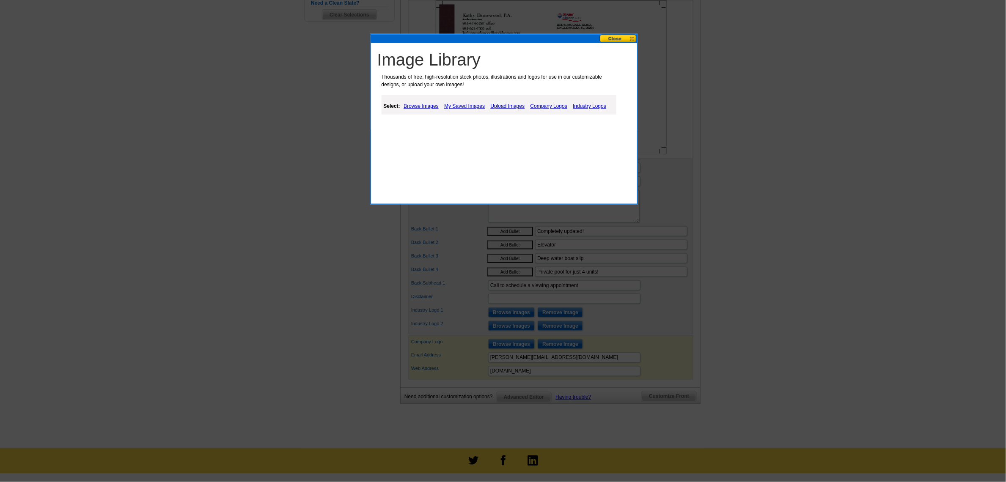
click at [466, 106] on link "My Saved Images" at bounding box center [464, 106] width 45 height 10
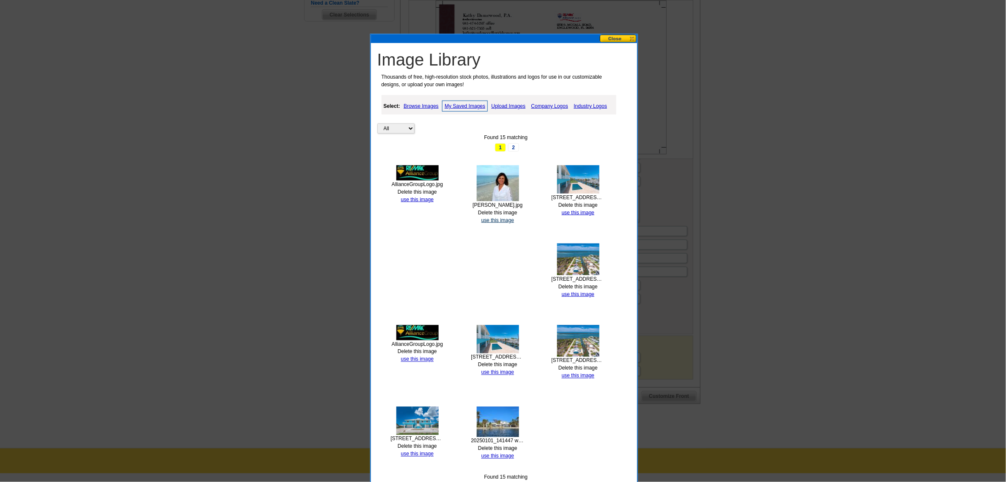
click at [489, 219] on link "use this image" at bounding box center [497, 220] width 33 height 6
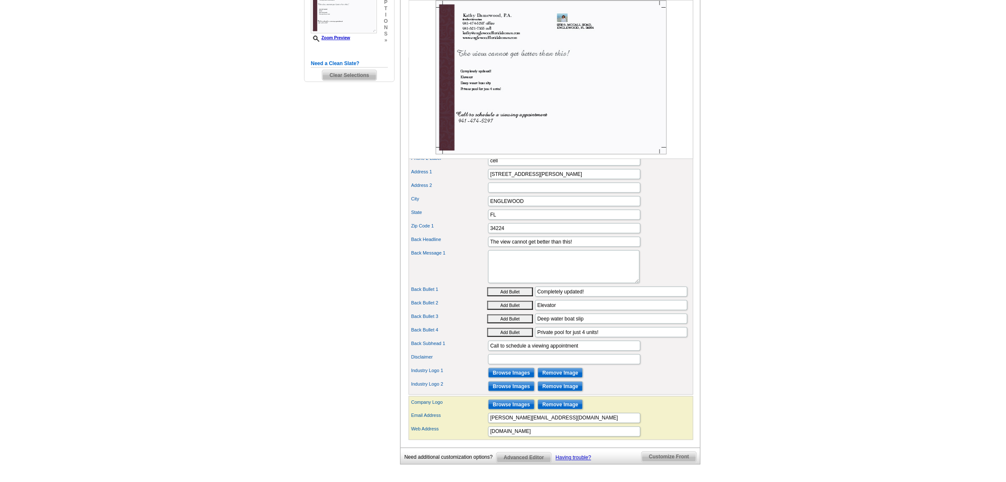
scroll to position [423, 0]
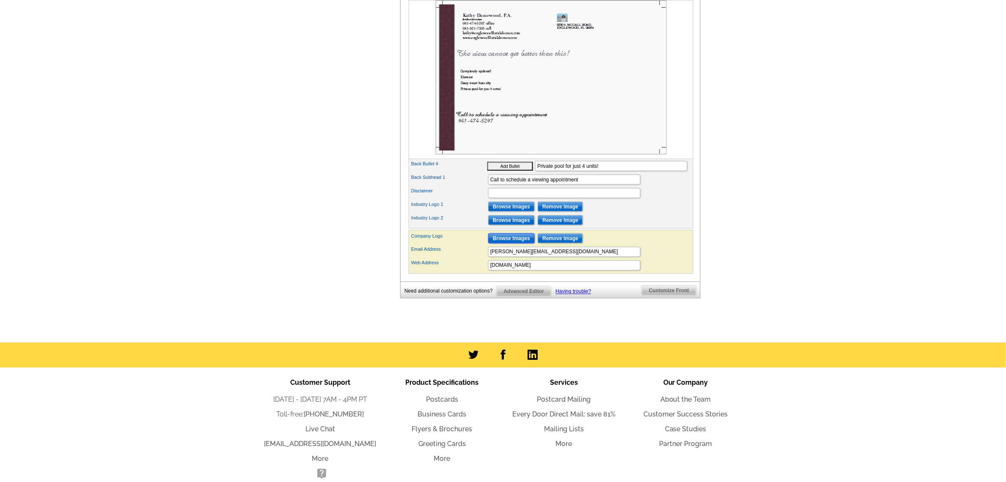
click at [509, 244] on input "Browse Images" at bounding box center [511, 238] width 47 height 10
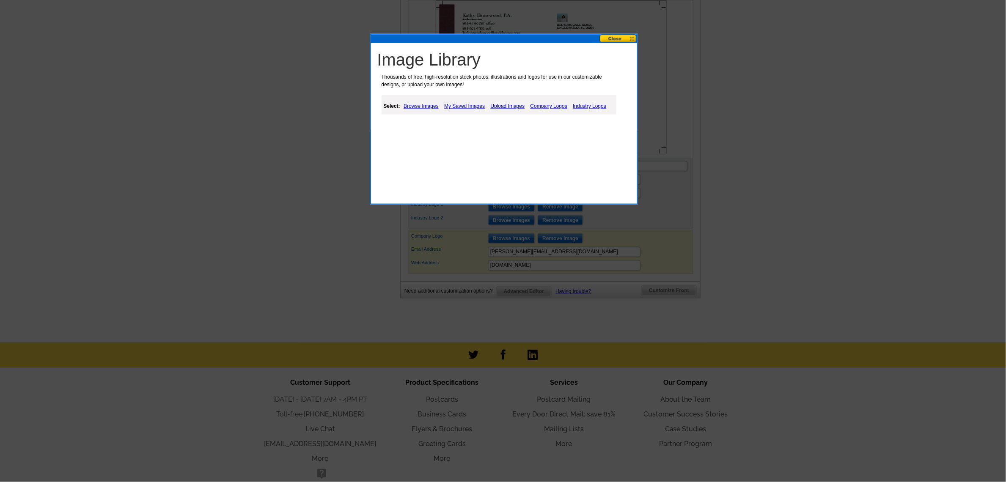
click at [432, 106] on link "Browse Images" at bounding box center [420, 106] width 39 height 10
click at [459, 107] on link "My Saved Images" at bounding box center [465, 106] width 45 height 10
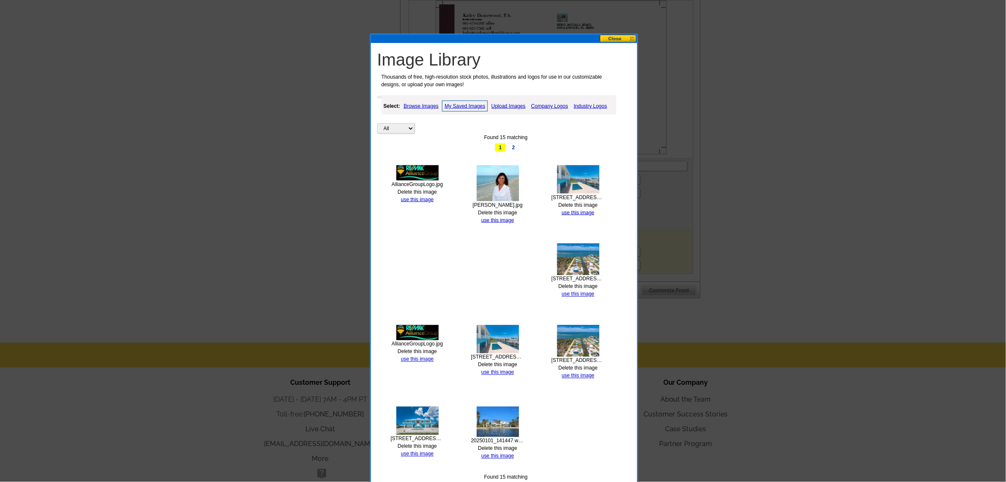
click at [406, 173] on img at bounding box center [417, 172] width 42 height 15
click at [415, 200] on link "use this image" at bounding box center [417, 200] width 33 height 6
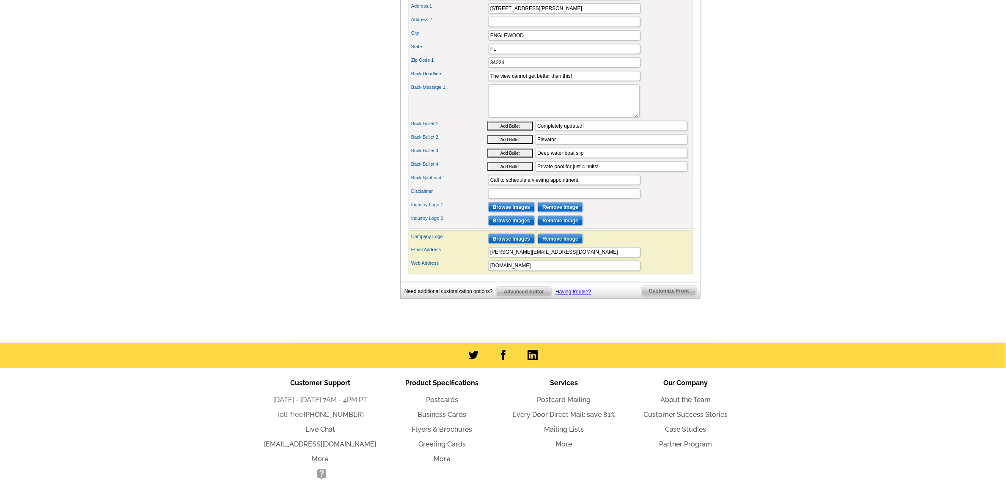
scroll to position [0, 0]
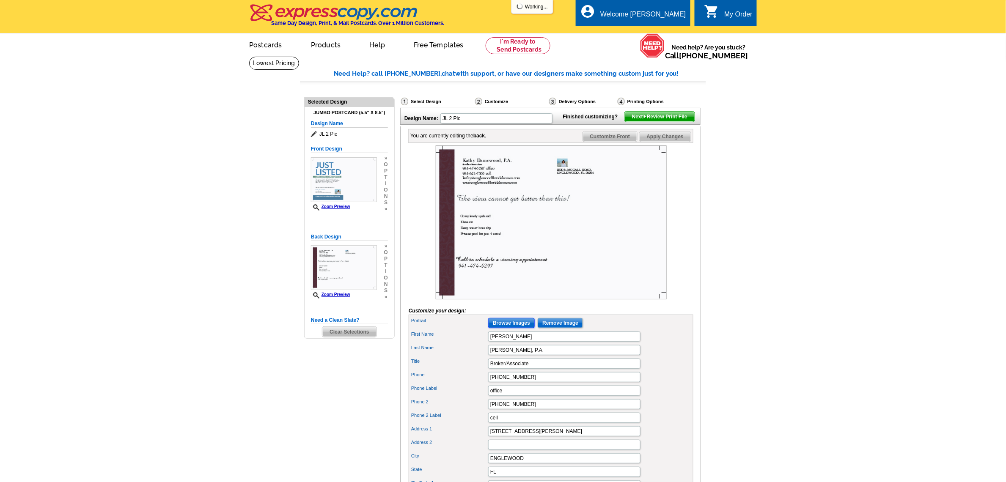
click at [512, 328] on input "Browse Images" at bounding box center [511, 323] width 47 height 10
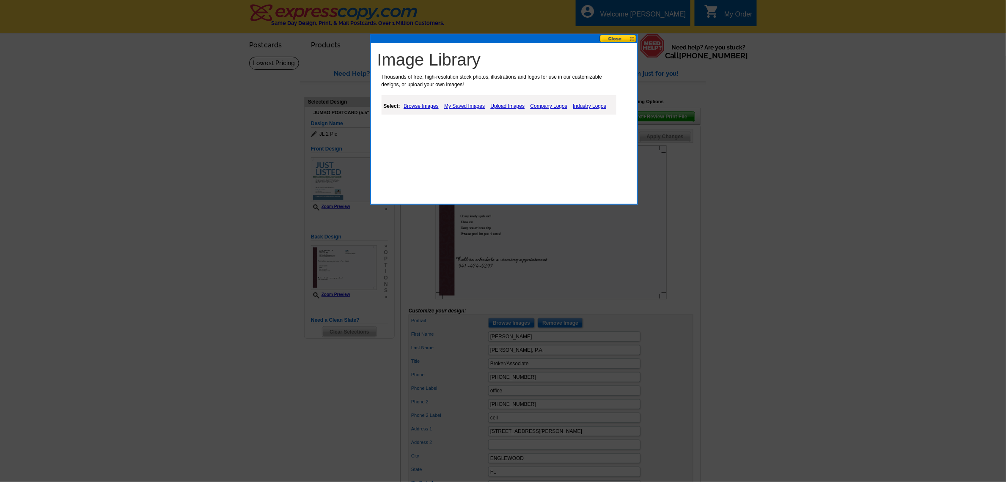
click at [464, 104] on link "My Saved Images" at bounding box center [464, 106] width 45 height 10
click at [459, 107] on link "My Saved Images" at bounding box center [464, 106] width 45 height 10
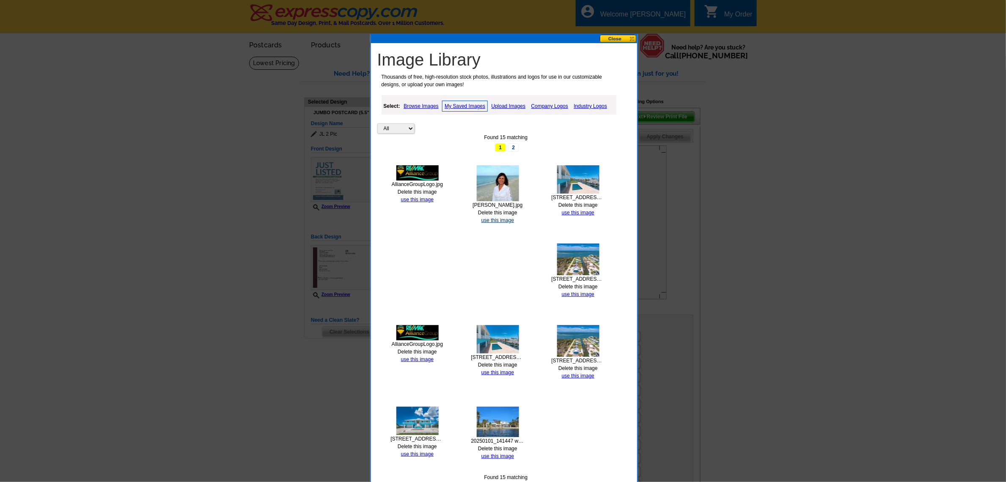
click at [487, 219] on link "use this image" at bounding box center [497, 220] width 33 height 6
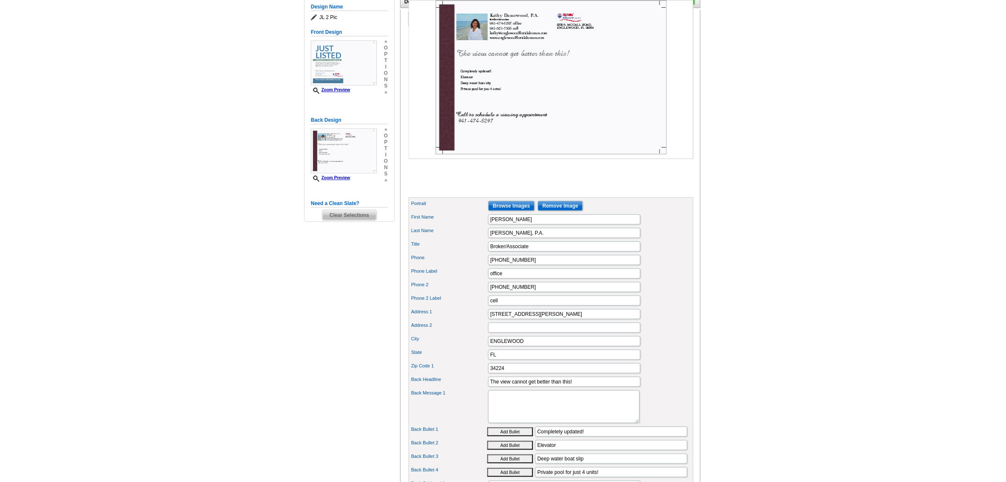
scroll to position [211, 0]
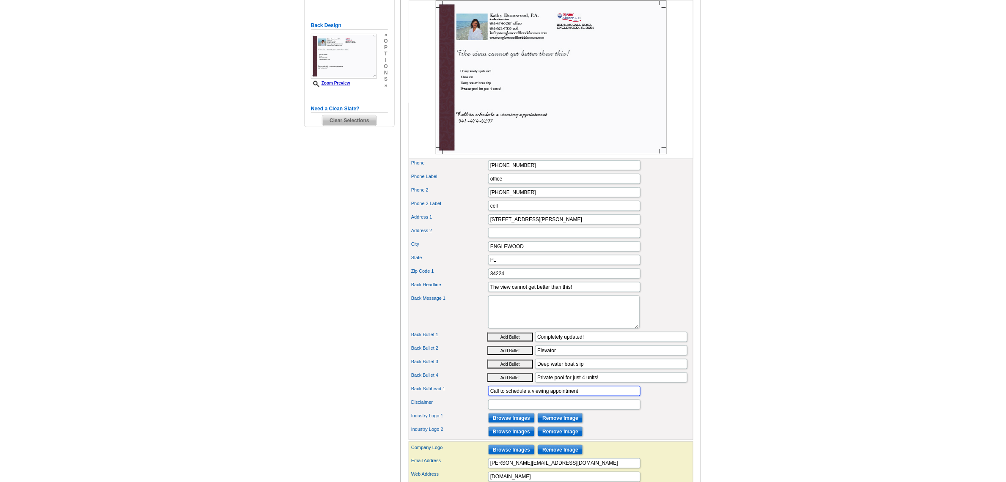
drag, startPoint x: 550, startPoint y: 411, endPoint x: 546, endPoint y: 426, distance: 15.6
click at [550, 396] on input "Call to schedule a viewing appointment" at bounding box center [564, 391] width 152 height 10
click at [618, 396] on input "Call to schedule a private appointment" at bounding box center [564, 391] width 152 height 10
type input "Call to schedule a private appointment"
click at [487, 333] on button "Add Bullet" at bounding box center [510, 337] width 46 height 9
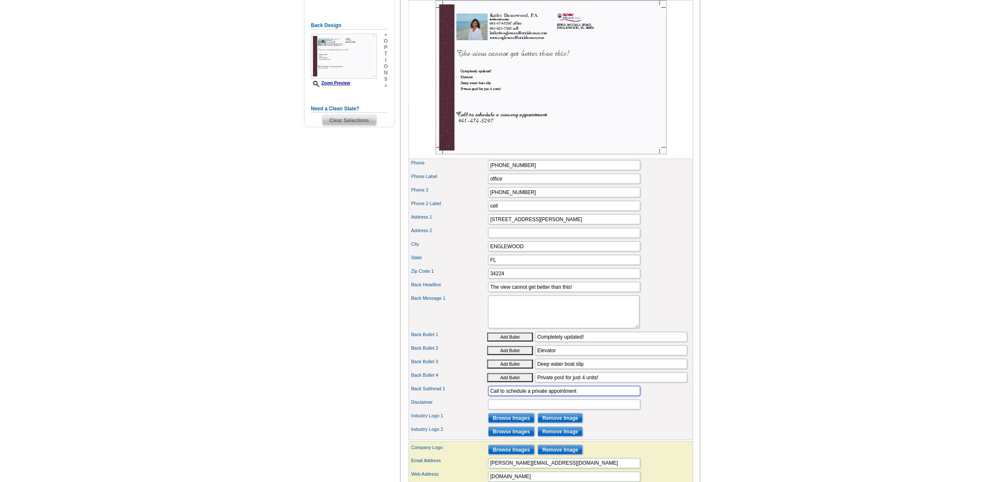
type input "• Completely updated!"
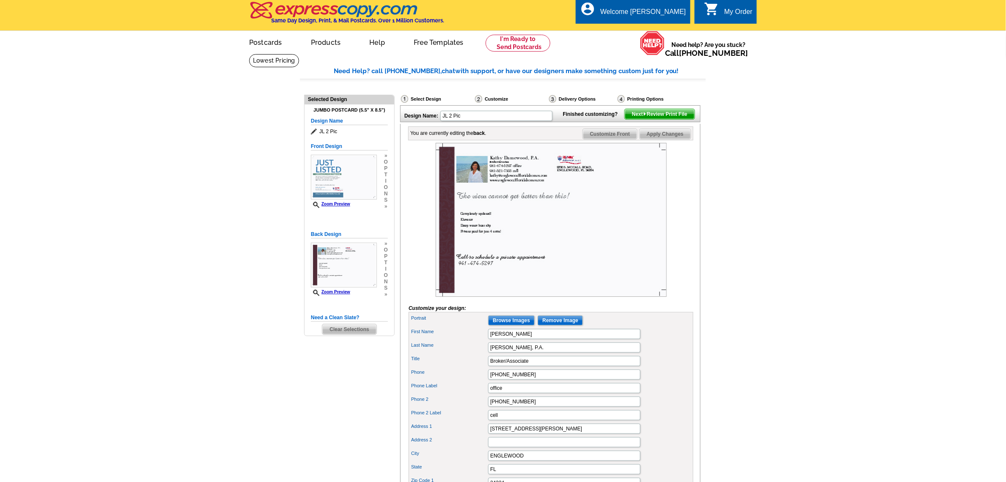
scroll to position [0, 0]
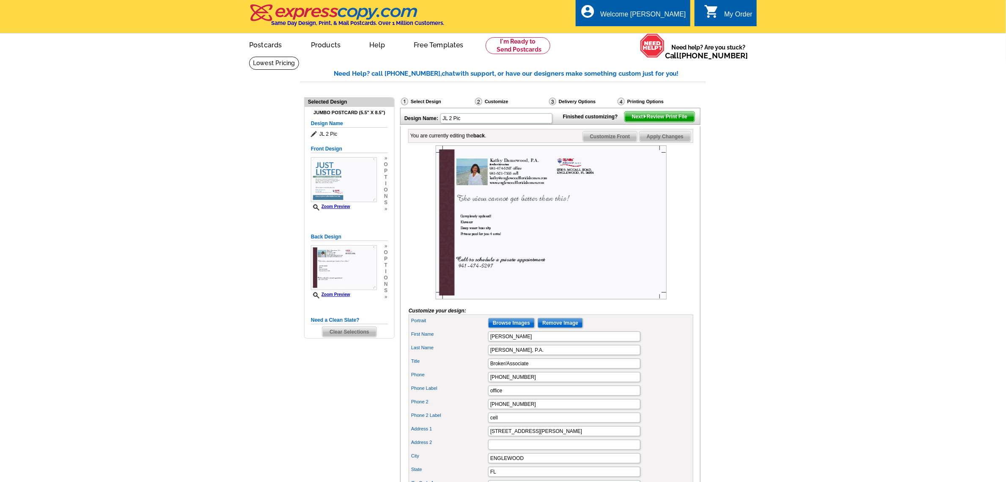
click at [651, 122] on span "Next Review Print File" at bounding box center [660, 117] width 70 height 10
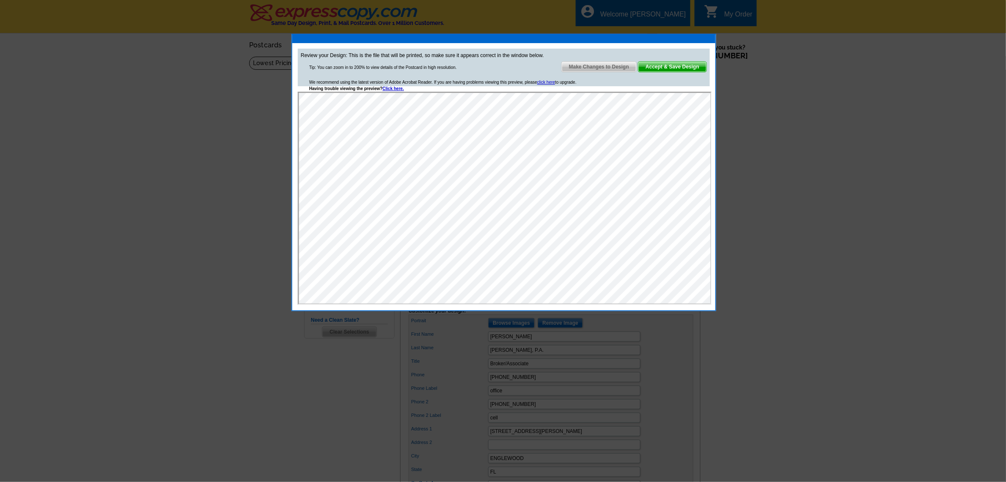
click at [666, 67] on span "Accept & Save Design" at bounding box center [672, 67] width 68 height 10
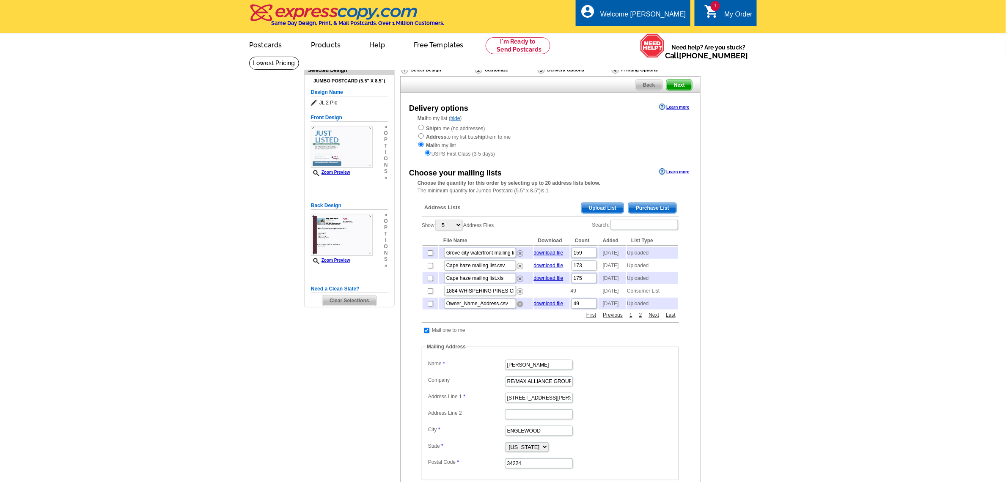
click at [519, 307] on img at bounding box center [520, 304] width 6 height 6
click at [597, 209] on span "Upload List" at bounding box center [603, 208] width 42 height 10
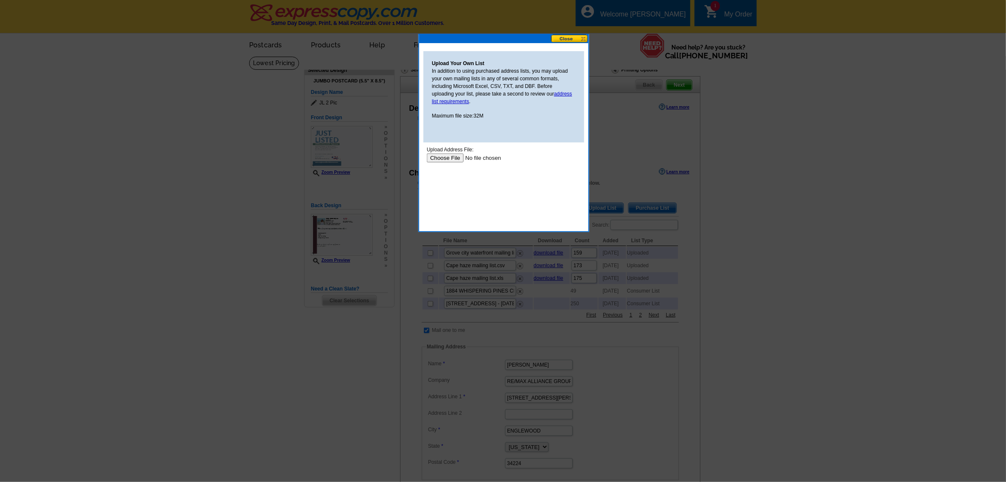
click at [436, 155] on input "file" at bounding box center [479, 157] width 107 height 9
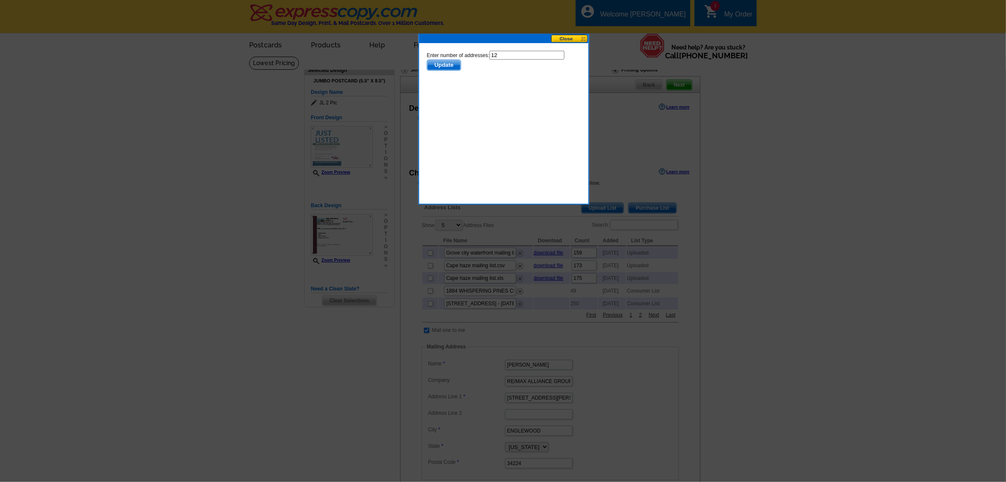
click at [445, 64] on span "Update" at bounding box center [443, 65] width 33 height 10
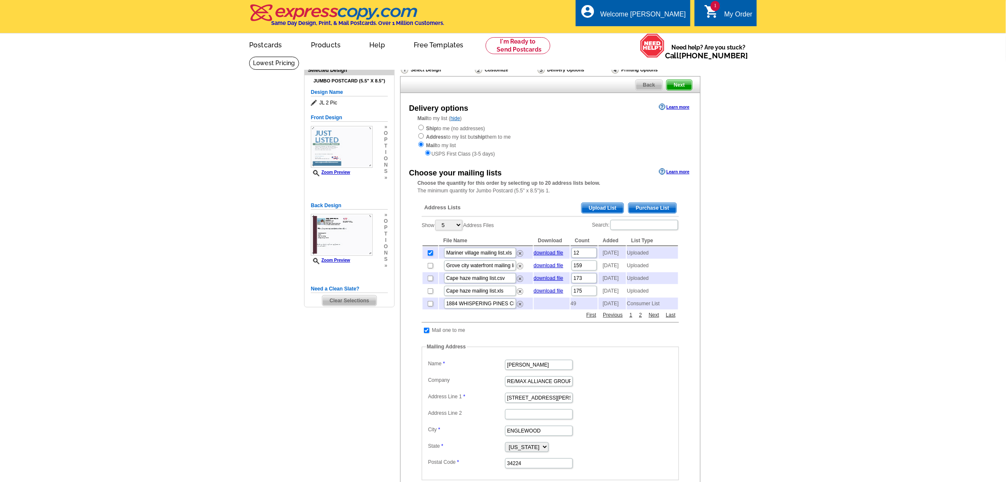
click at [604, 209] on span "Upload List" at bounding box center [603, 208] width 42 height 10
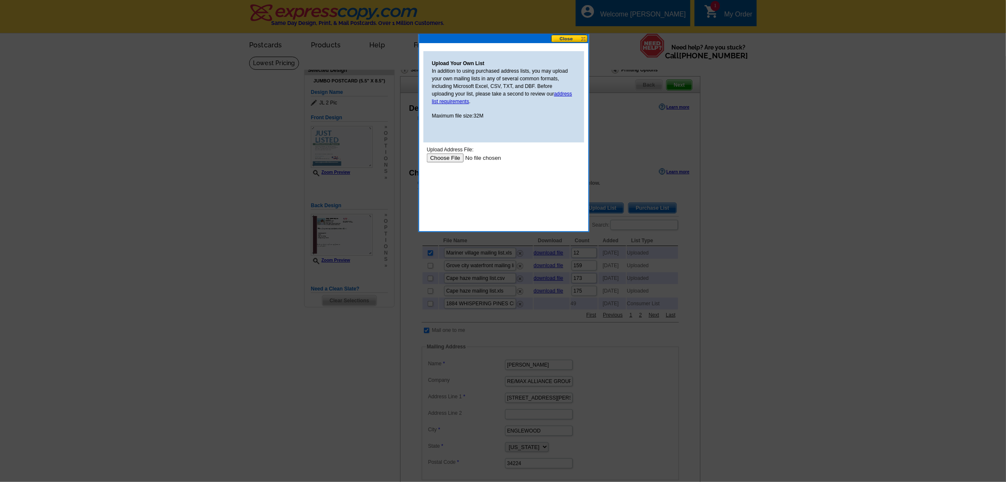
click at [439, 156] on input "file" at bounding box center [479, 157] width 107 height 9
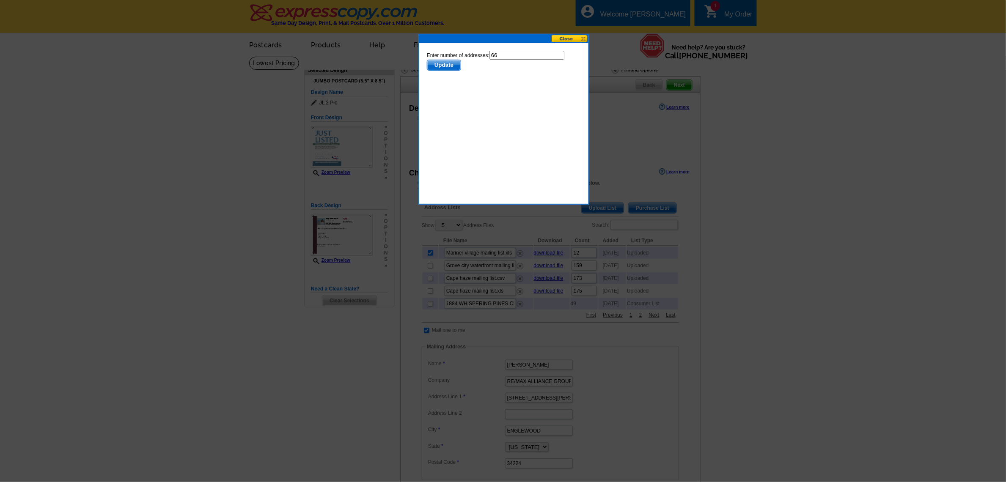
click at [449, 61] on span "Update" at bounding box center [443, 65] width 33 height 10
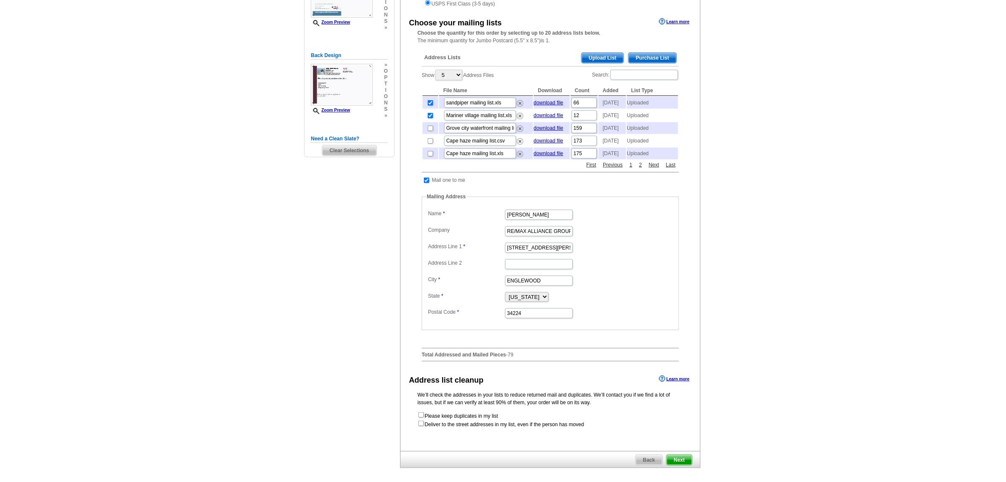
scroll to position [211, 0]
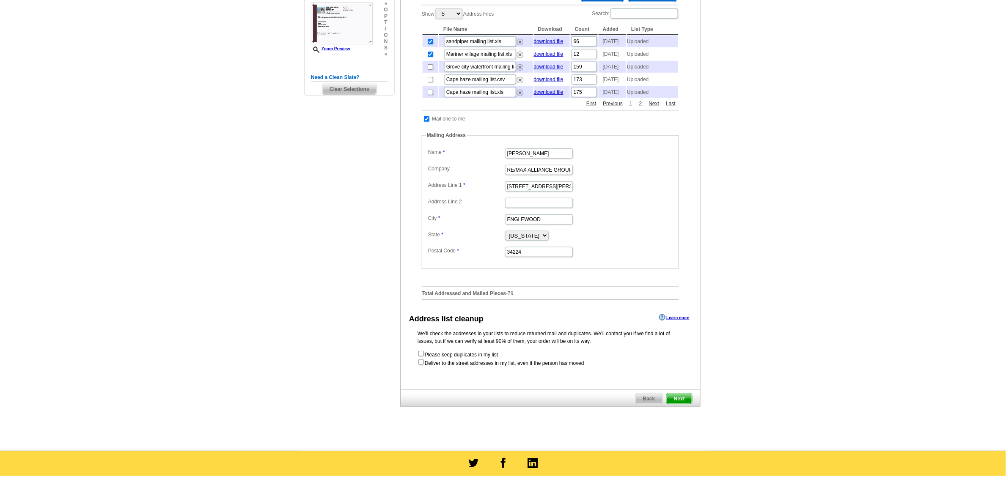
click at [675, 404] on span "Next" at bounding box center [679, 399] width 25 height 10
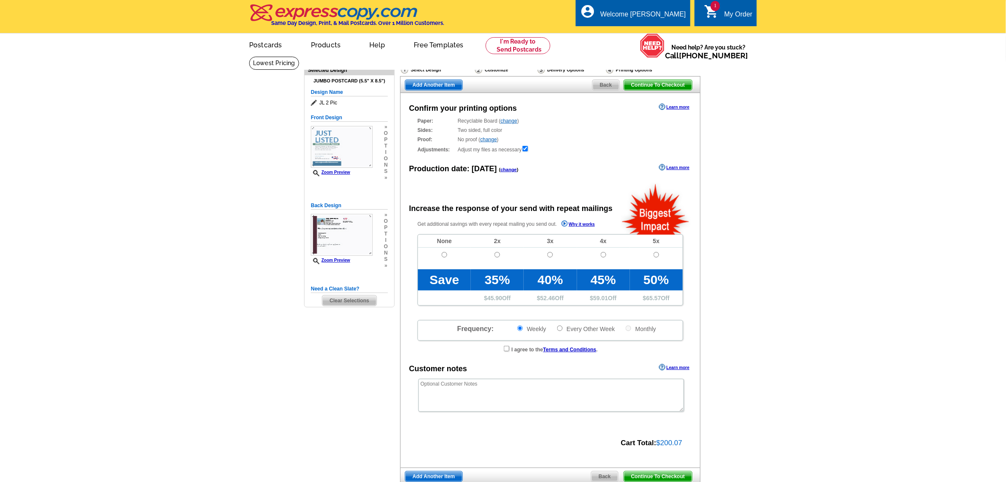
radio input "false"
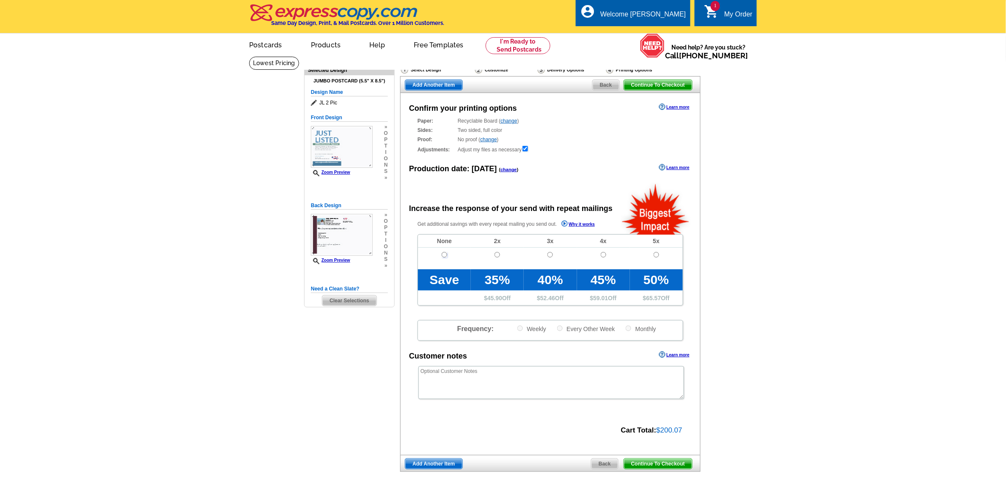
click at [444, 256] on input "radio" at bounding box center [444, 254] width 5 height 5
radio input "true"
